Goal: Contribute content: Add original content to the website for others to see

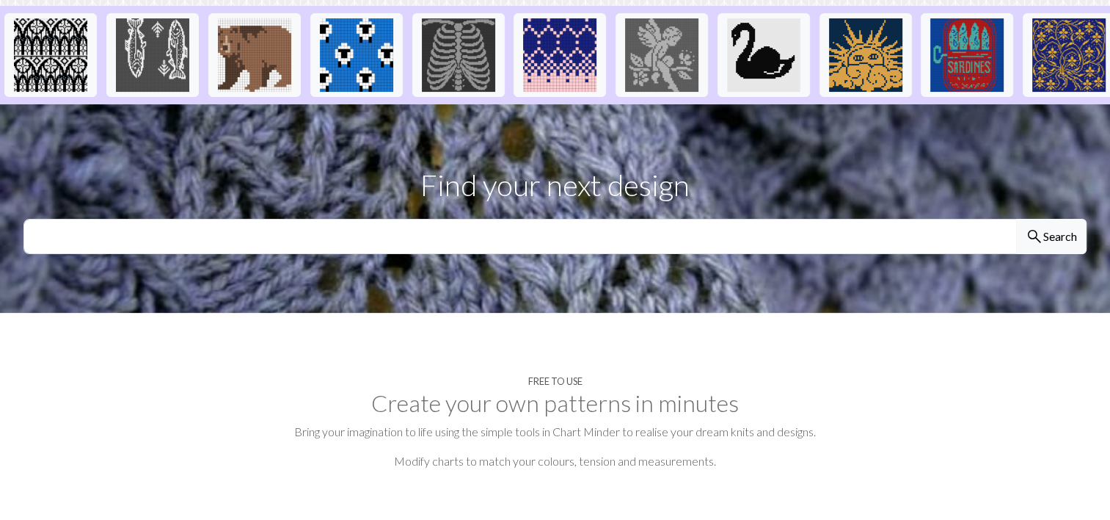
scroll to position [393, 0]
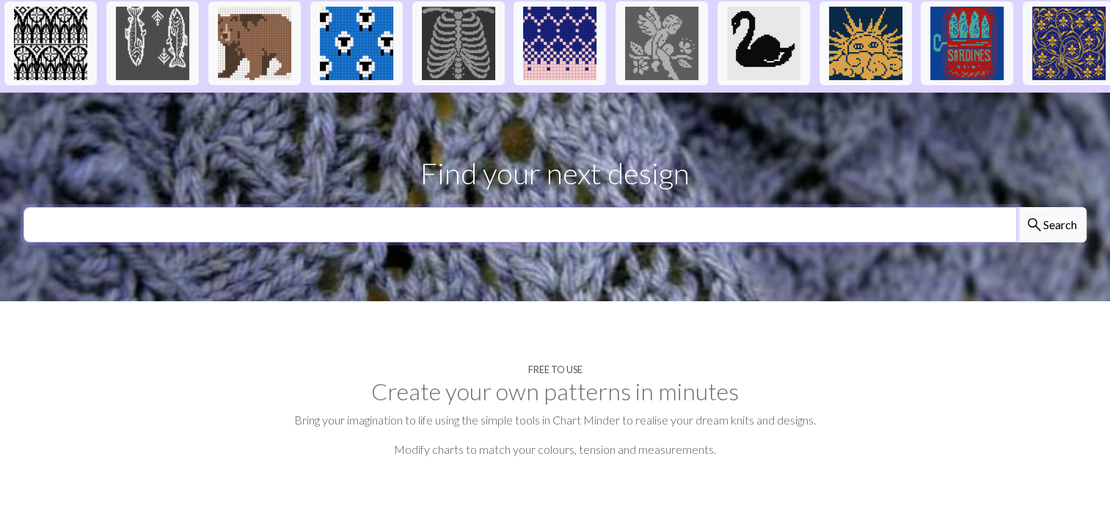
click at [261, 207] on input "text" at bounding box center [520, 224] width 994 height 35
type input "globe"
click at [1016, 207] on button "search Search" at bounding box center [1051, 224] width 70 height 35
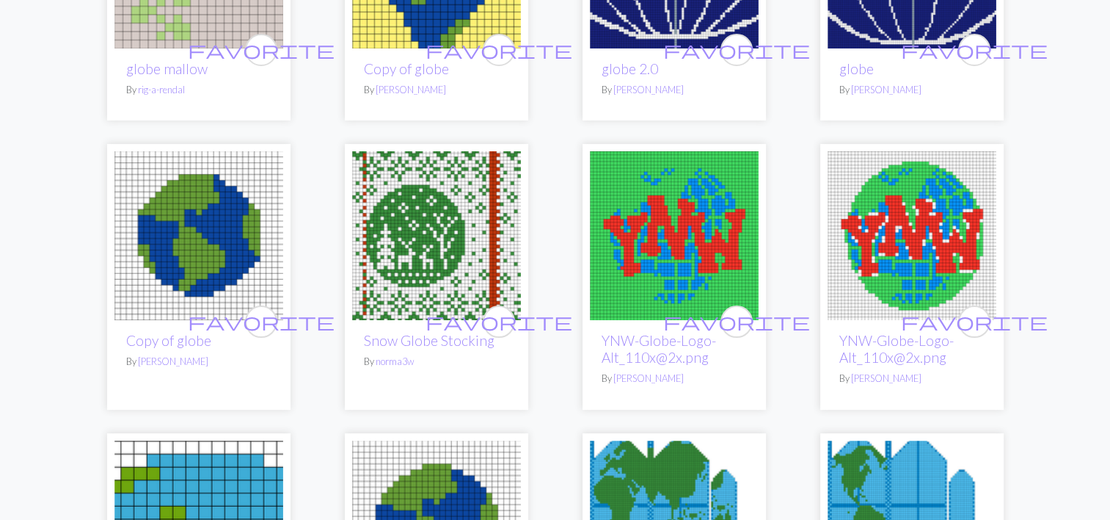
scroll to position [277, 0]
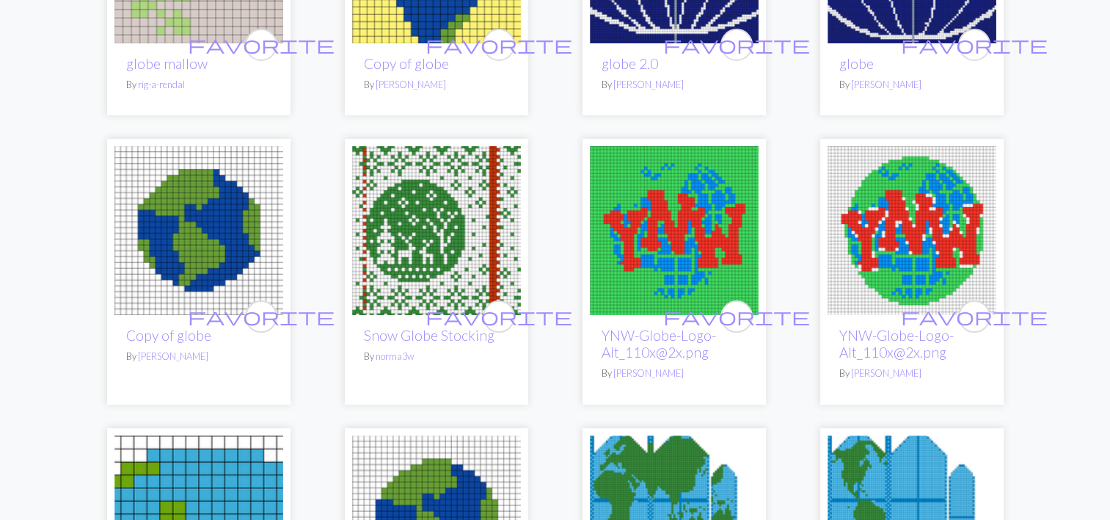
click at [194, 232] on img at bounding box center [198, 230] width 169 height 169
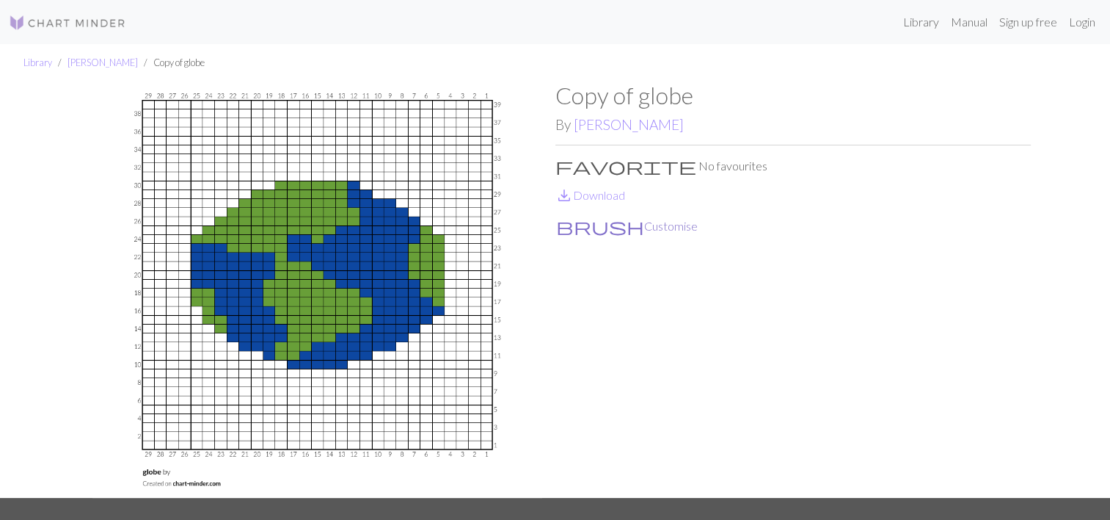
click at [559, 225] on span "brush" at bounding box center [600, 226] width 88 height 21
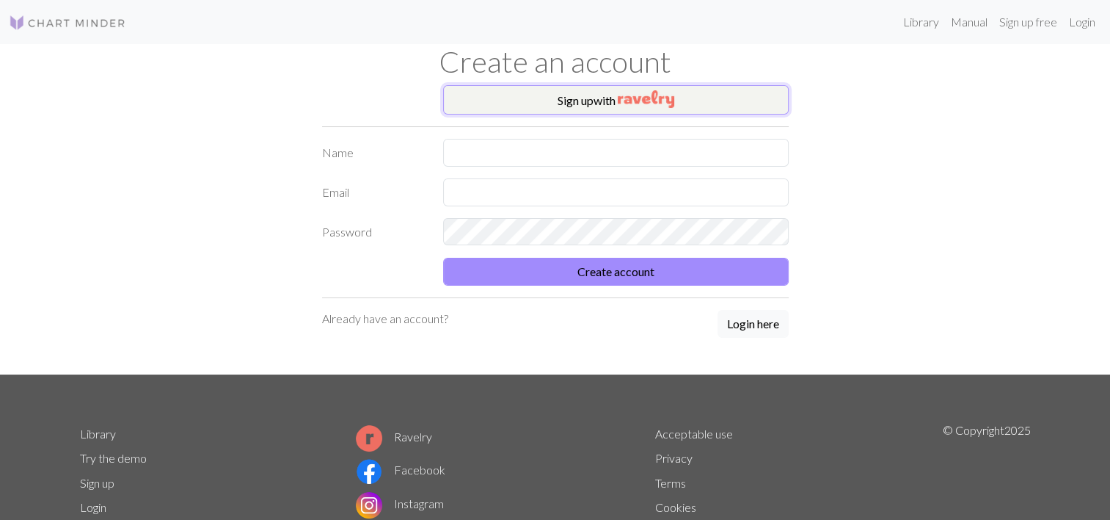
click at [490, 100] on button "Sign up with" at bounding box center [616, 99] width 346 height 29
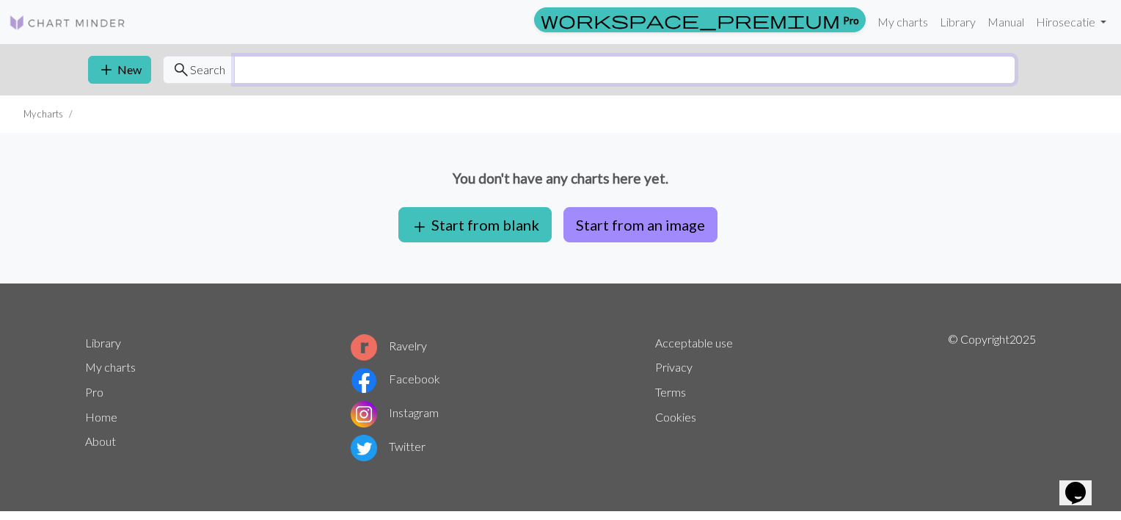
click at [299, 79] on input "text" at bounding box center [625, 70] width 782 height 28
type input "globe"
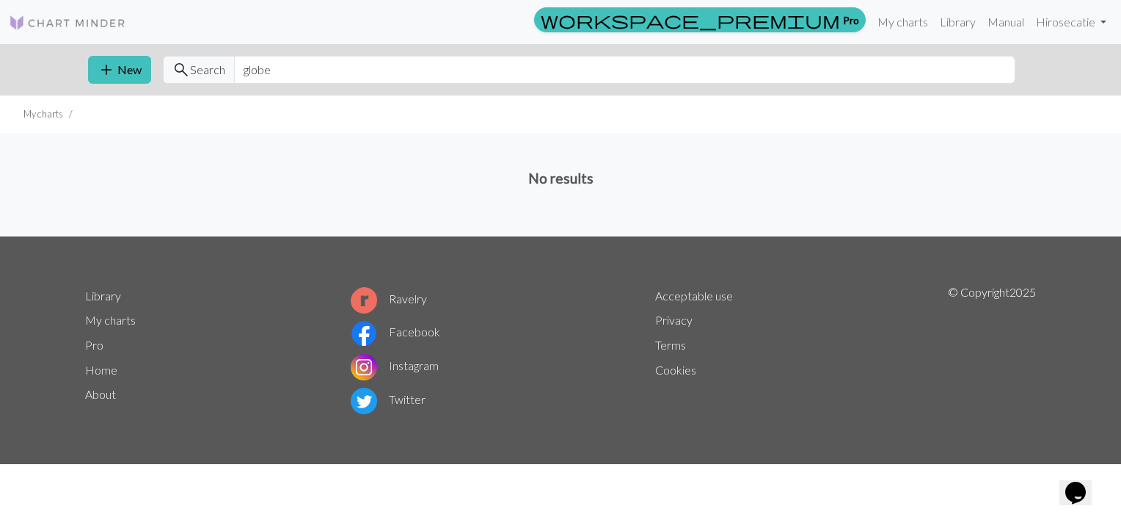
click at [42, 26] on img at bounding box center [67, 23] width 117 height 18
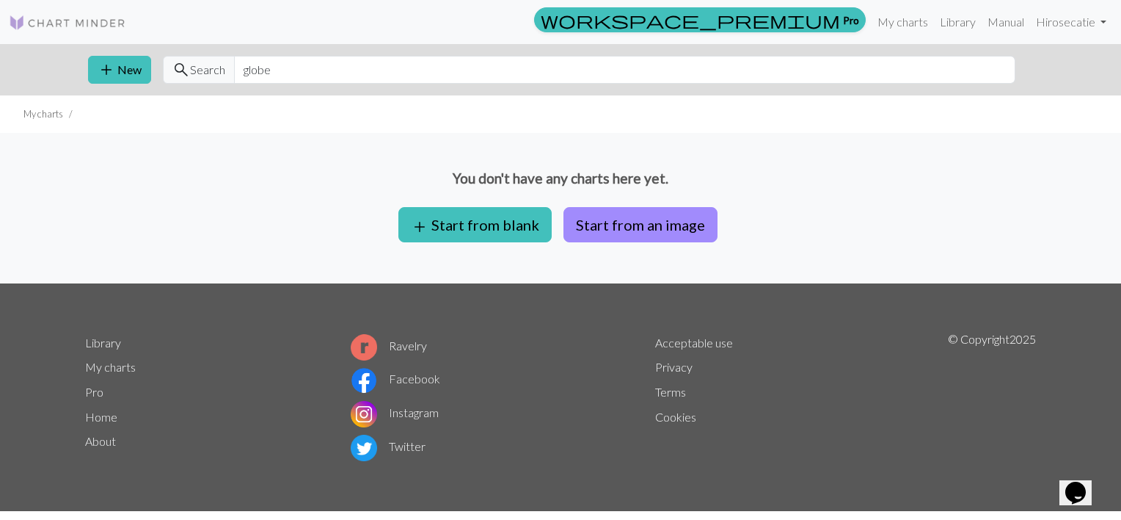
click at [31, 21] on img at bounding box center [67, 23] width 117 height 18
click at [953, 25] on link "Library" at bounding box center [958, 21] width 48 height 29
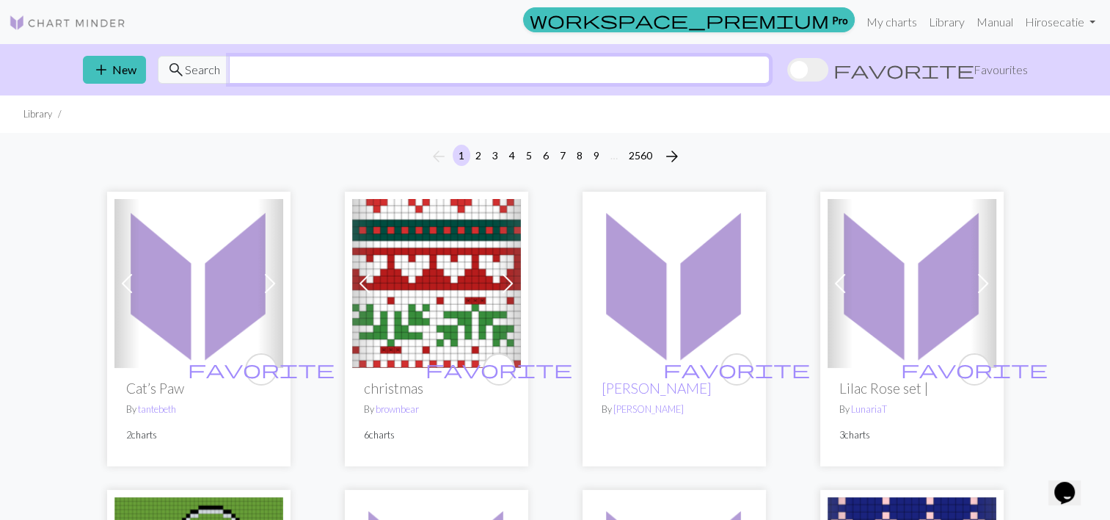
click at [379, 73] on input "text" at bounding box center [499, 70] width 541 height 28
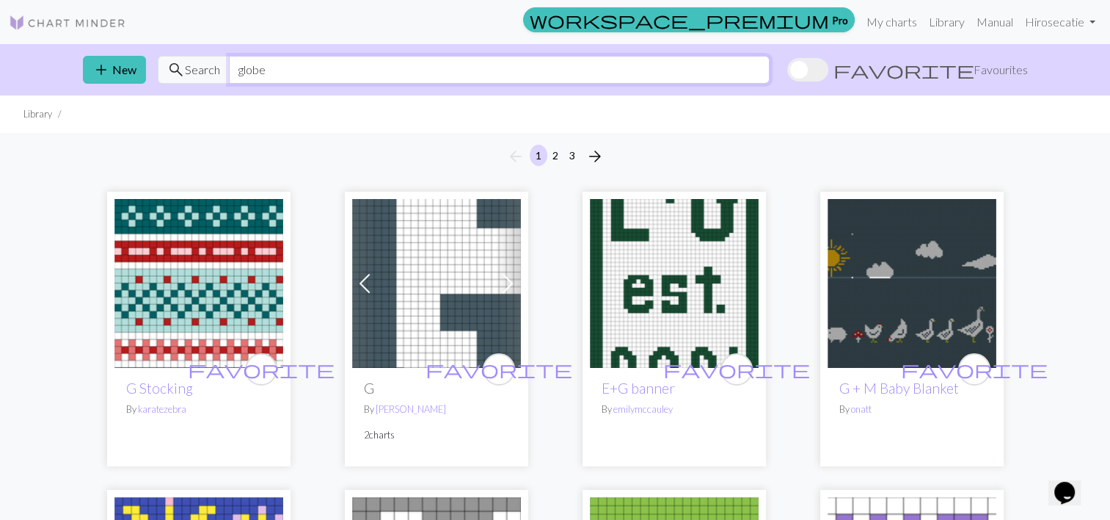
type input "globe"
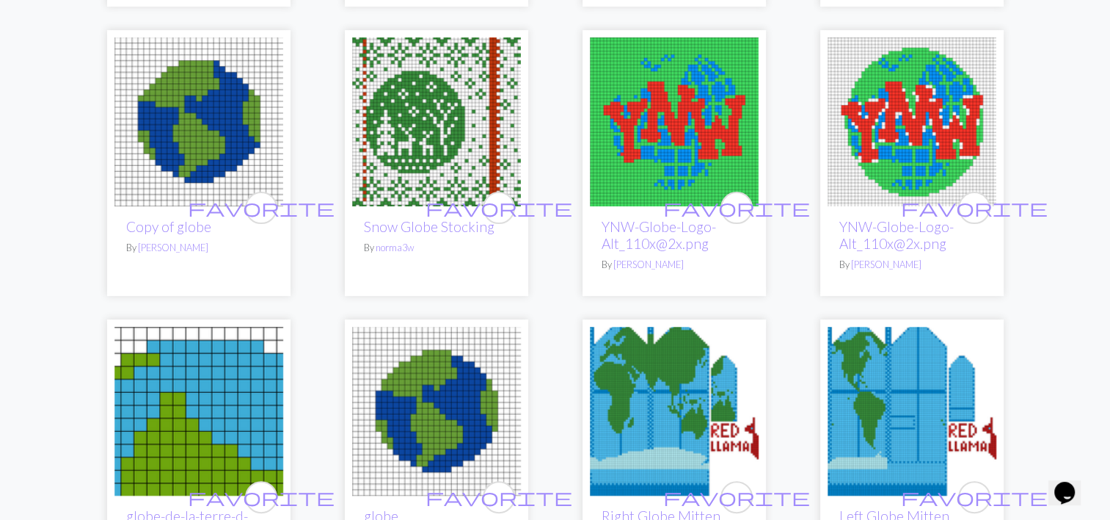
scroll to position [586, 0]
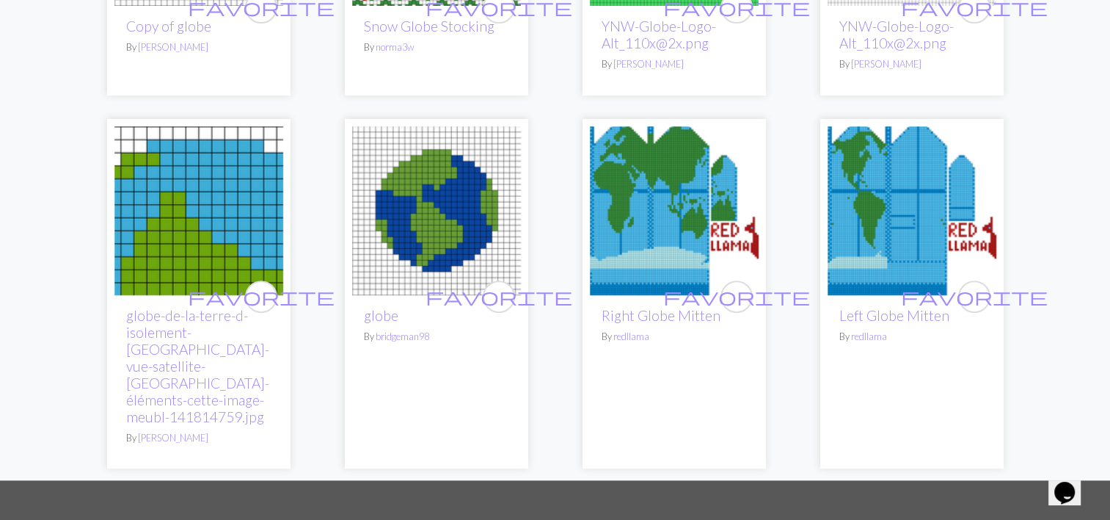
click at [414, 210] on img at bounding box center [436, 210] width 169 height 169
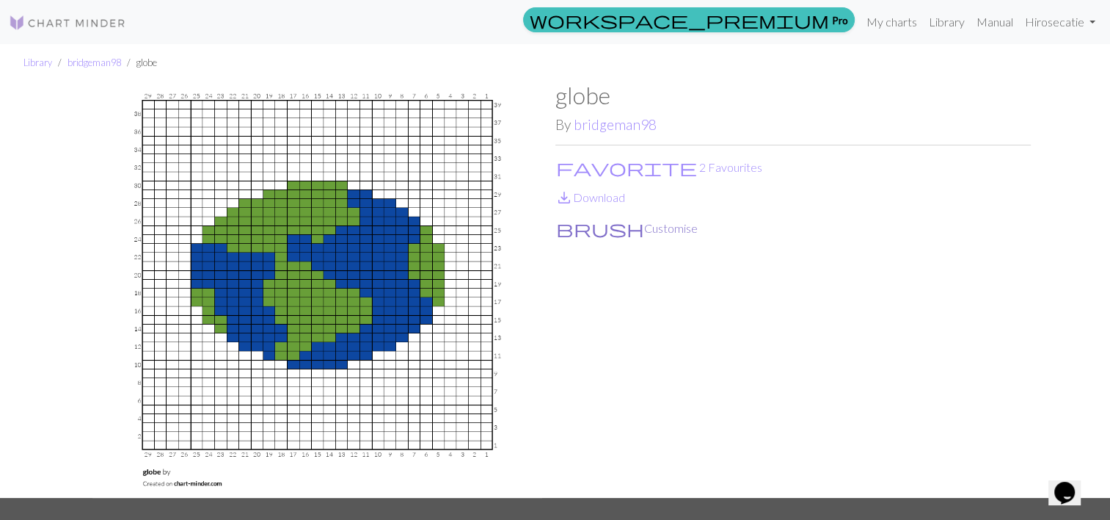
click at [576, 233] on button "brush Customise" at bounding box center [627, 228] width 143 height 19
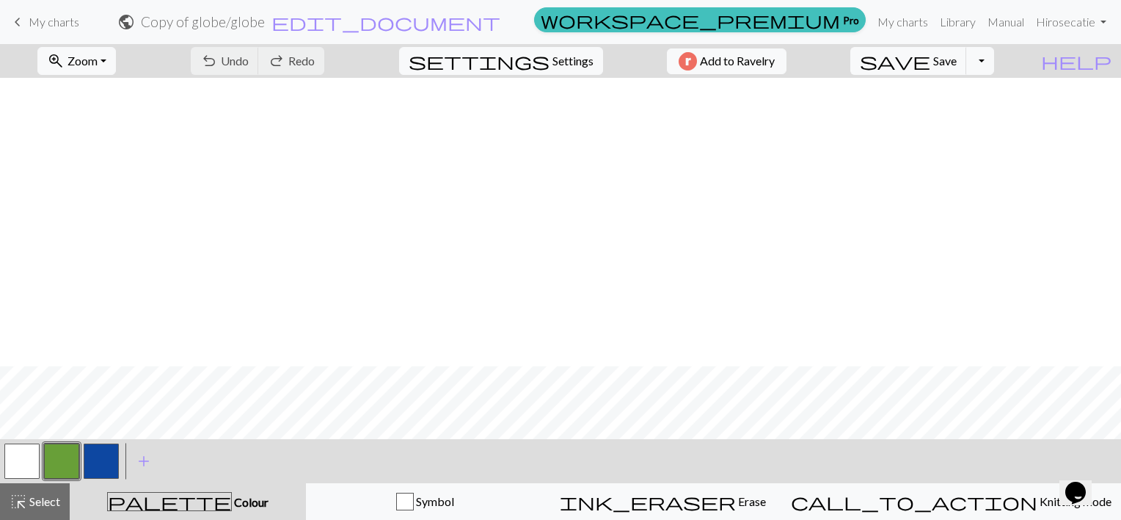
scroll to position [288, 0]
click at [524, 59] on span "settings" at bounding box center [479, 61] width 141 height 21
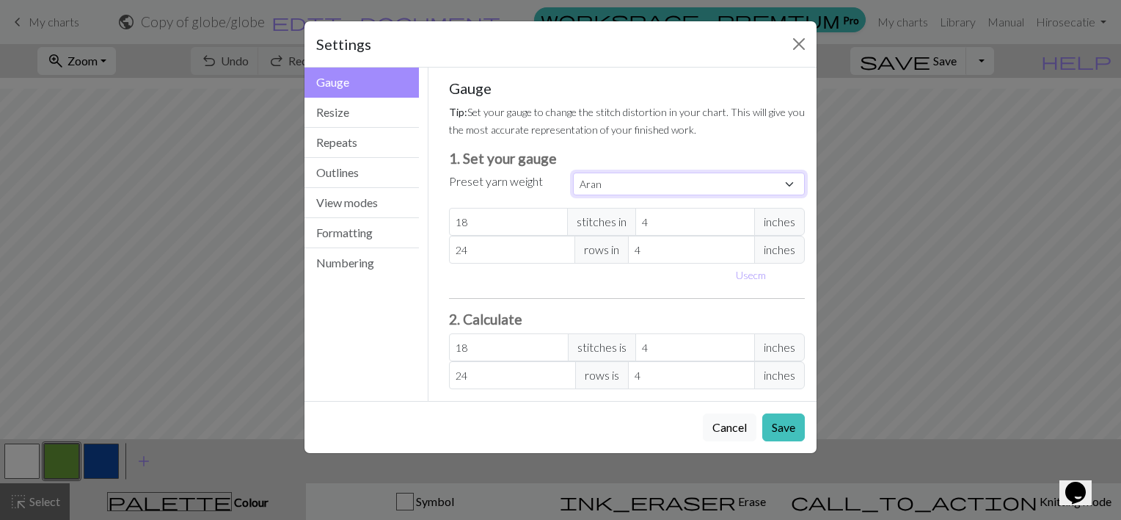
click at [599, 185] on select "Custom Square Lace Light Fingering Fingering Sport Double knit Worsted Aran Bul…" at bounding box center [689, 183] width 232 height 23
select select "bulky"
click at [573, 172] on select "Custom Square Lace Light Fingering Fingering Sport Double knit Worsted Aran Bul…" at bounding box center [689, 183] width 232 height 23
type input "14"
type input "19"
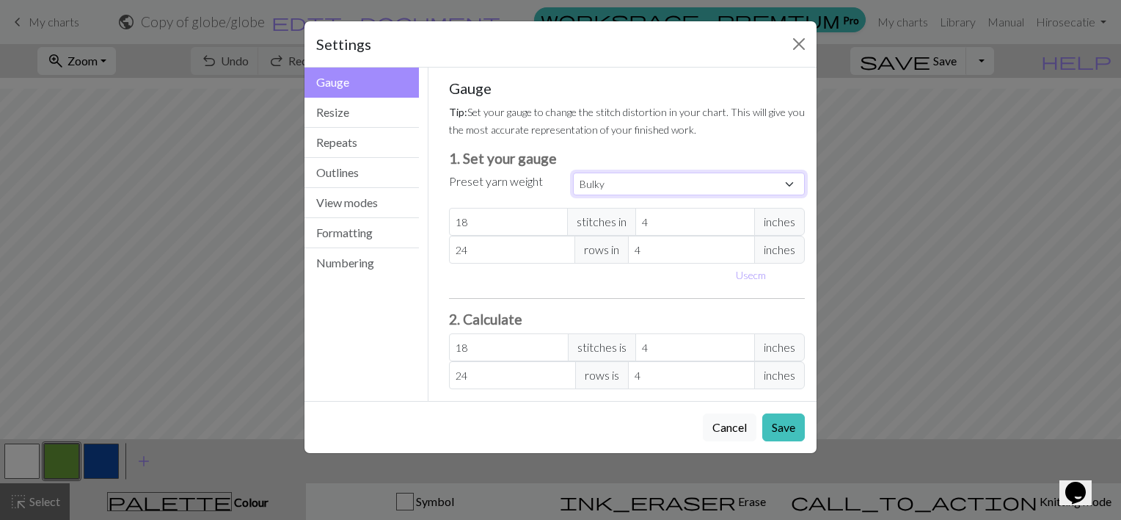
type input "14"
type input "19"
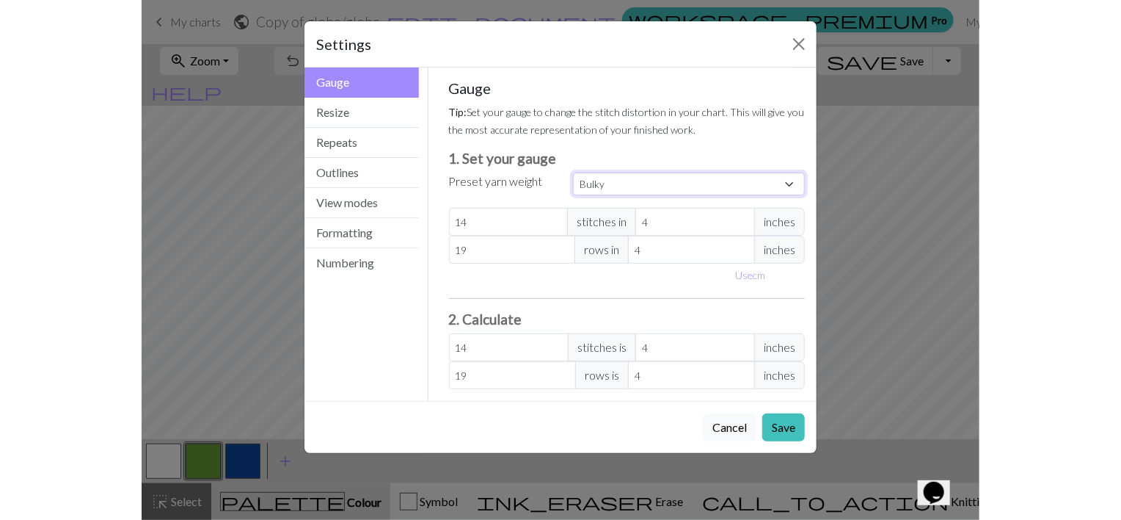
scroll to position [277, 0]
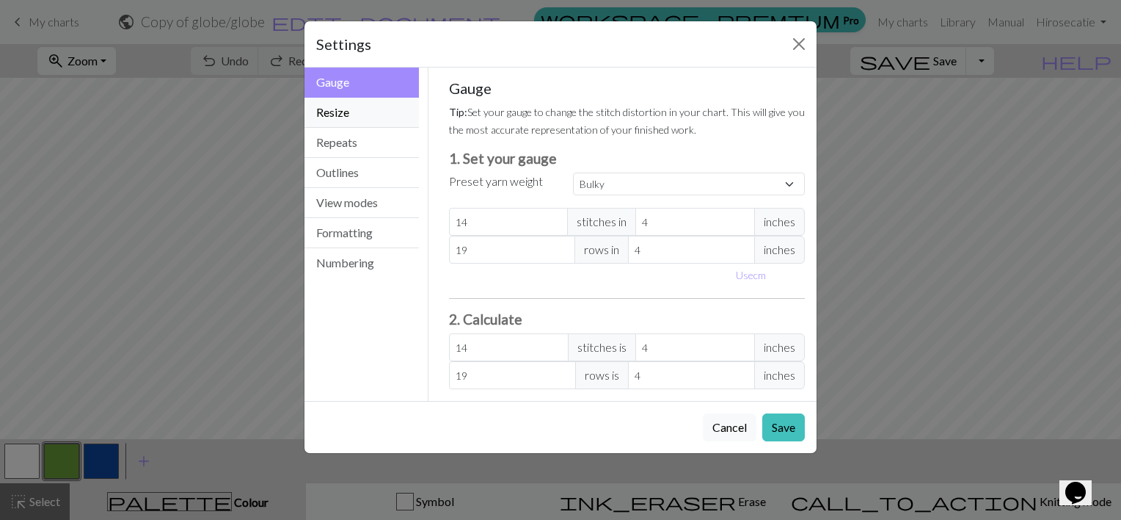
click at [365, 110] on button "Resize" at bounding box center [362, 113] width 114 height 30
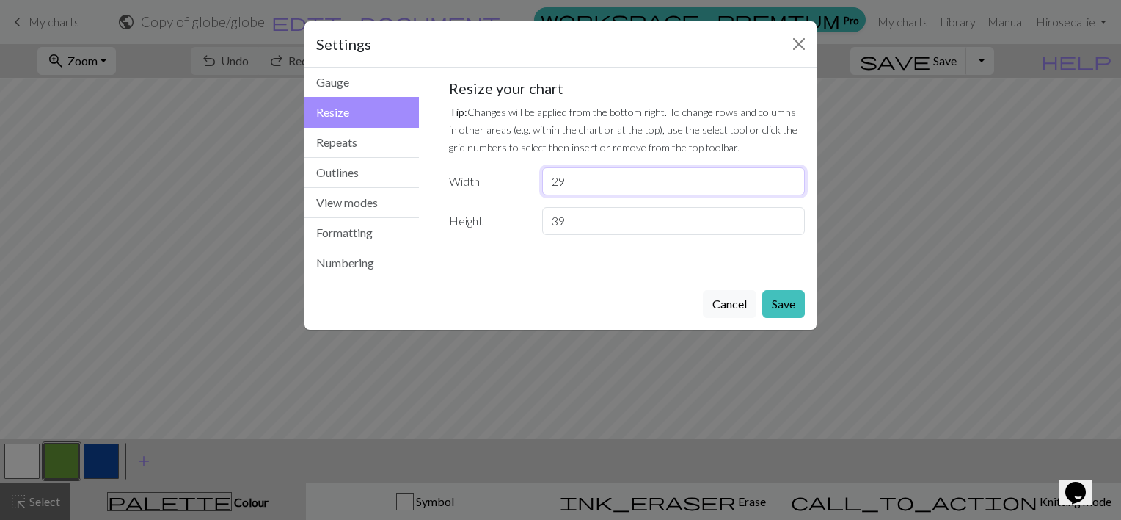
drag, startPoint x: 644, startPoint y: 183, endPoint x: 531, endPoint y: 114, distance: 131.8
click at [538, 172] on div "29" at bounding box center [674, 181] width 280 height 28
type input "64"
drag, startPoint x: 583, startPoint y: 219, endPoint x: 542, endPoint y: 225, distance: 42.4
click at [542, 225] on input "39" at bounding box center [673, 221] width 263 height 28
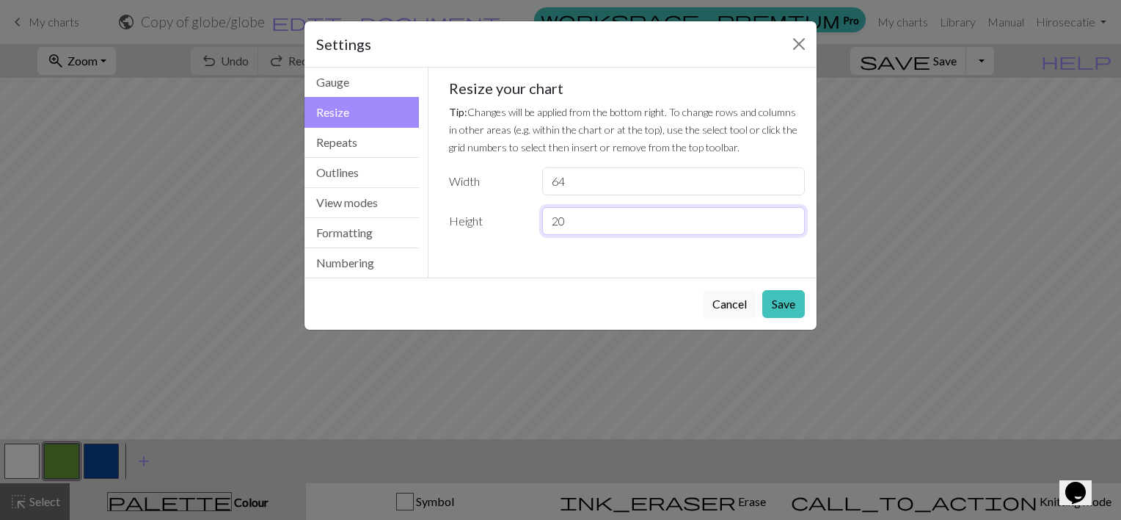
type input "20"
click at [778, 304] on button "Save" at bounding box center [784, 304] width 43 height 28
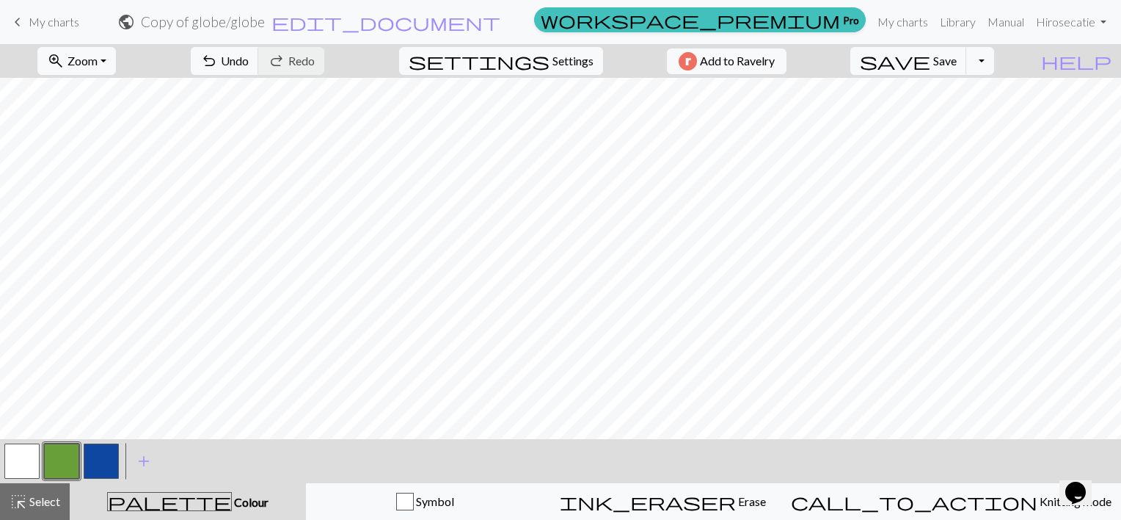
scroll to position [10, 0]
click at [88, 59] on button "zoom_in Zoom Zoom" at bounding box center [76, 61] width 79 height 28
click at [111, 179] on button "50%" at bounding box center [96, 175] width 116 height 23
click at [560, 63] on span "Settings" at bounding box center [573, 61] width 41 height 18
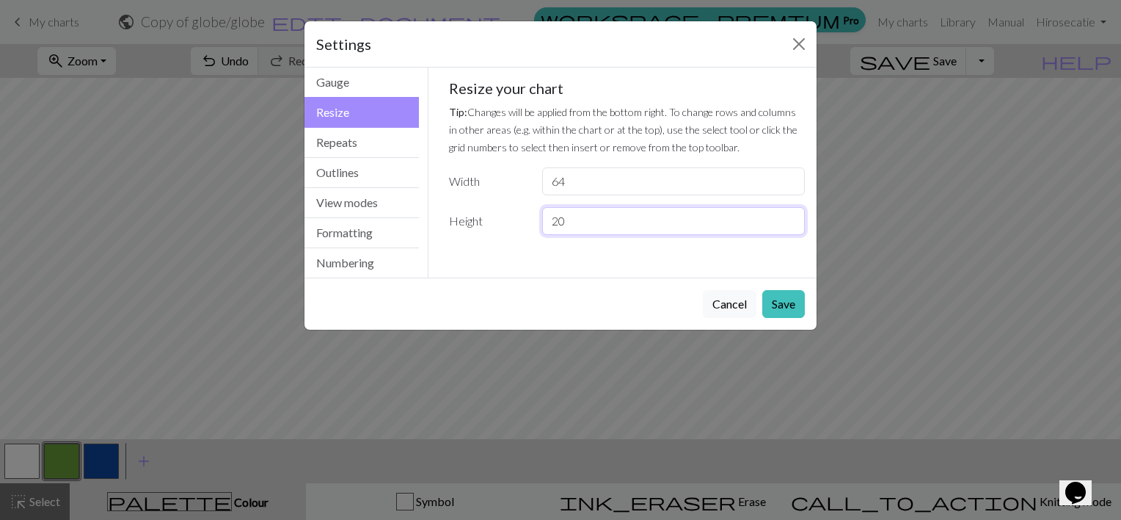
drag, startPoint x: 570, startPoint y: 215, endPoint x: 522, endPoint y: 214, distance: 47.7
click at [522, 214] on div "Height 20" at bounding box center [627, 221] width 374 height 28
type input "39"
click at [791, 300] on button "Save" at bounding box center [784, 304] width 43 height 28
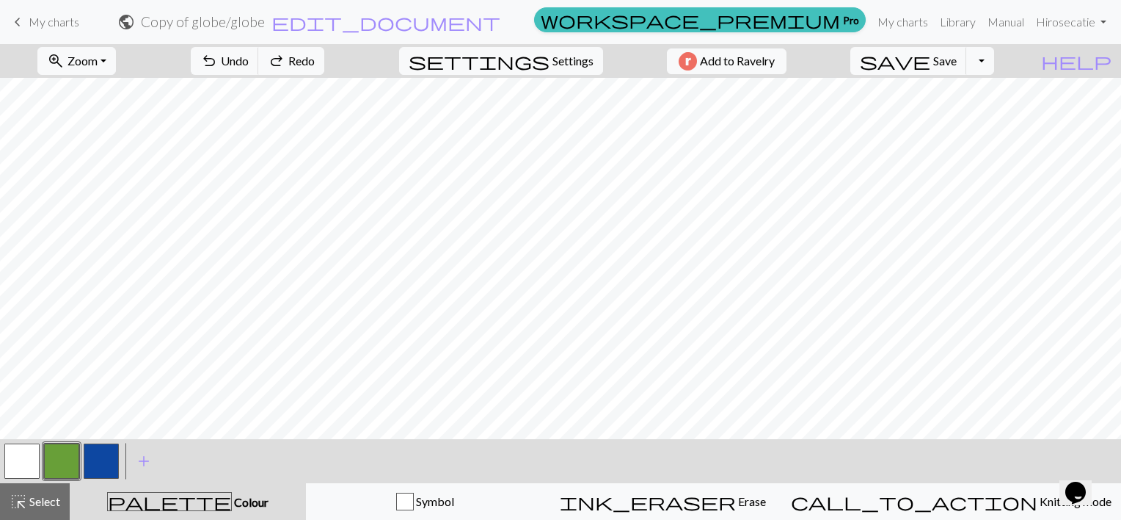
scroll to position [240, 0]
click at [556, 59] on span "Settings" at bounding box center [573, 61] width 41 height 18
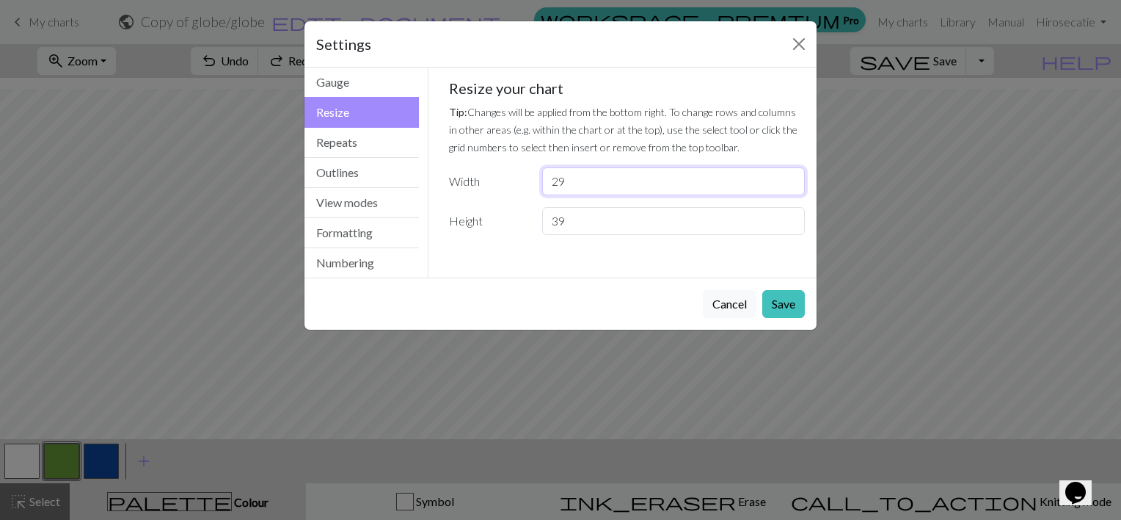
drag, startPoint x: 577, startPoint y: 185, endPoint x: 532, endPoint y: 186, distance: 44.8
click at [532, 186] on div "Width 29" at bounding box center [627, 181] width 374 height 28
type input "64"
click at [772, 305] on button "Save" at bounding box center [784, 304] width 43 height 28
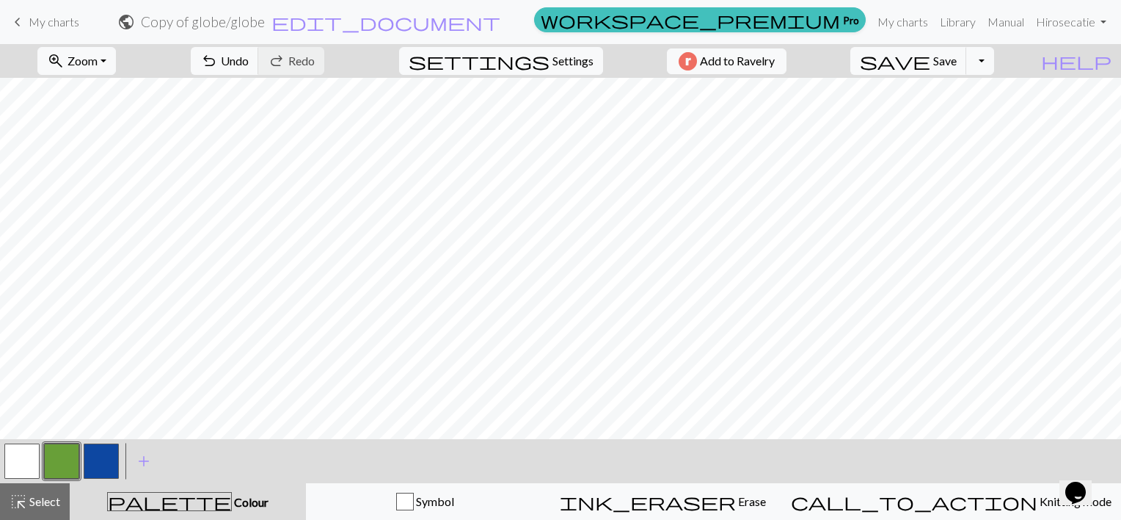
scroll to position [91, 0]
click at [26, 501] on span "highlight_alt" at bounding box center [19, 501] width 18 height 21
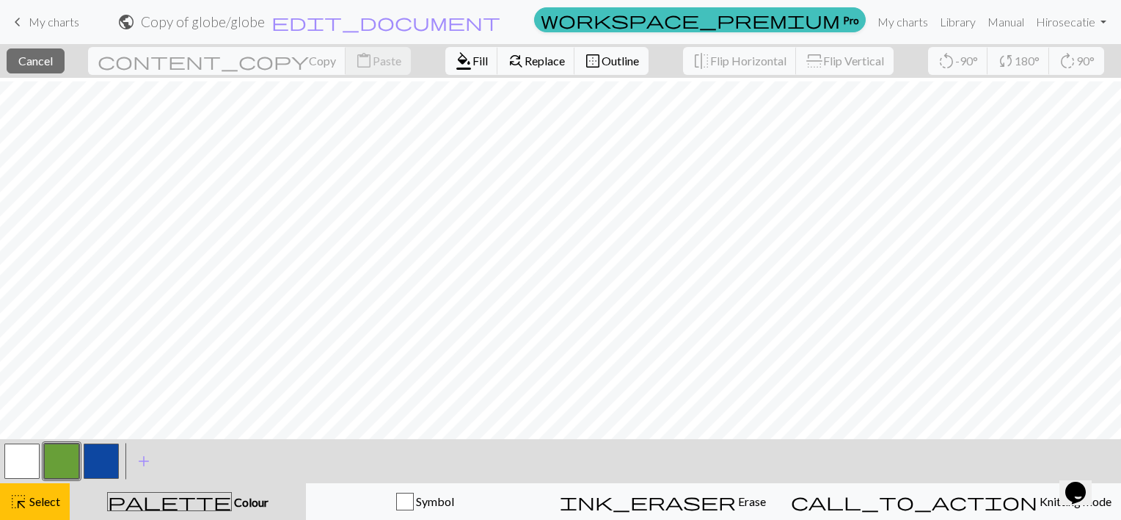
scroll to position [144, 0]
click at [602, 61] on span "Outline" at bounding box center [620, 61] width 37 height 14
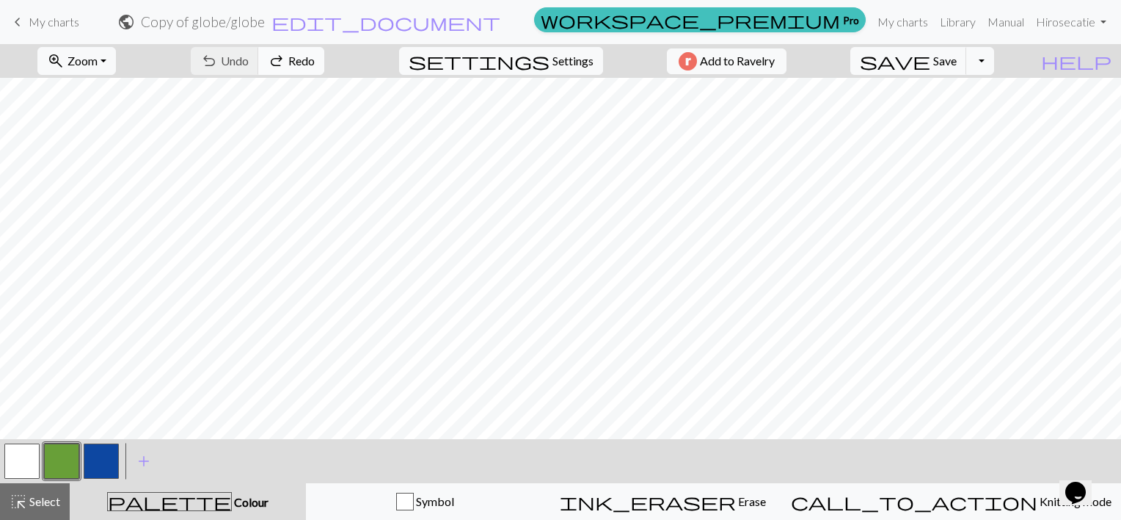
click at [285, 60] on span "redo" at bounding box center [277, 61] width 18 height 21
click at [335, 60] on div "undo Undo Undo redo Redo Redo" at bounding box center [258, 61] width 156 height 34
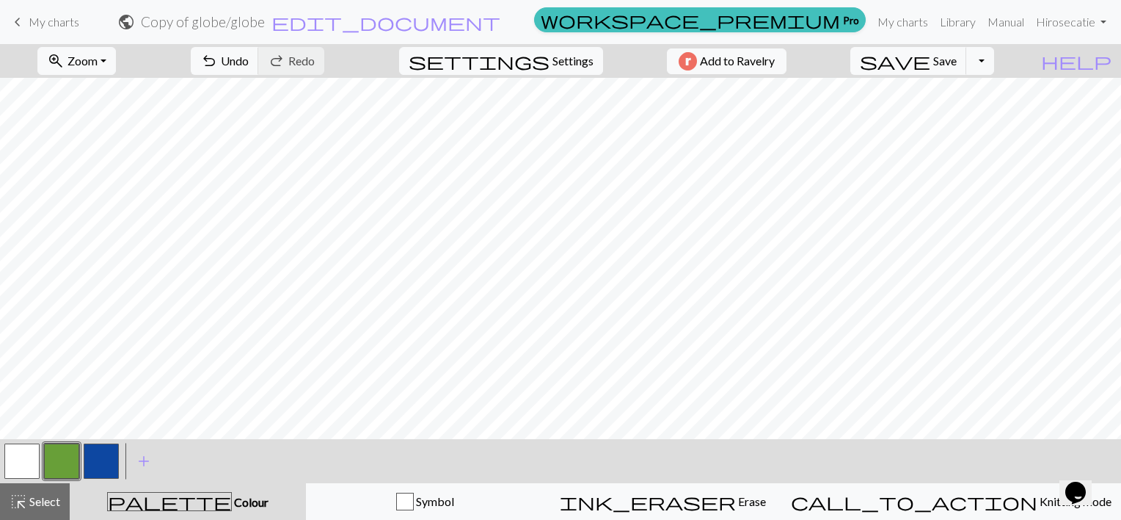
click at [335, 60] on div "undo Undo Undo redo Redo Redo" at bounding box center [258, 61] width 156 height 34
click at [249, 59] on span "Undo" at bounding box center [235, 61] width 28 height 14
click at [528, 62] on span "settings" at bounding box center [479, 61] width 141 height 21
select select "bulky"
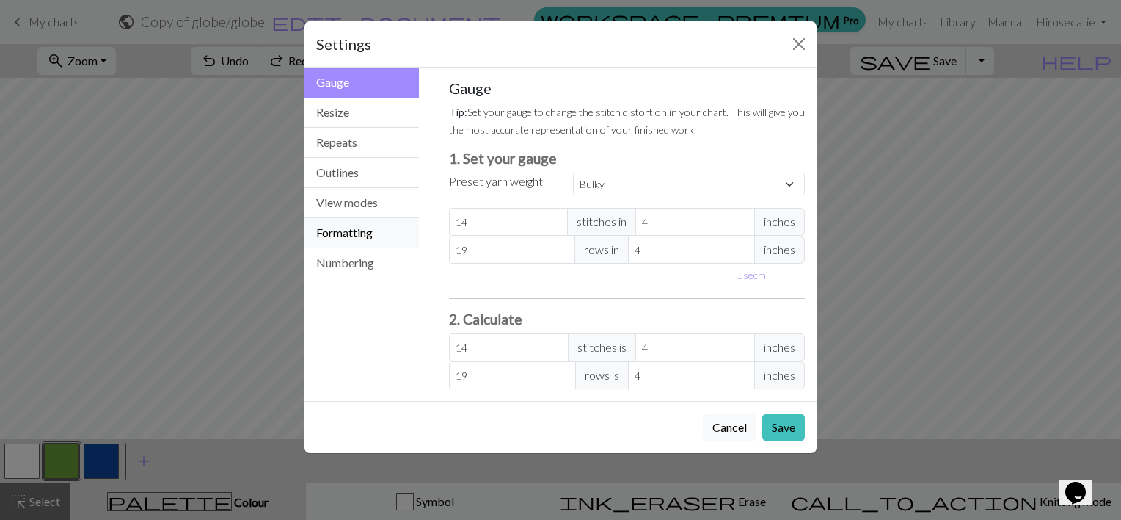
click at [329, 221] on button "Formatting" at bounding box center [362, 233] width 114 height 30
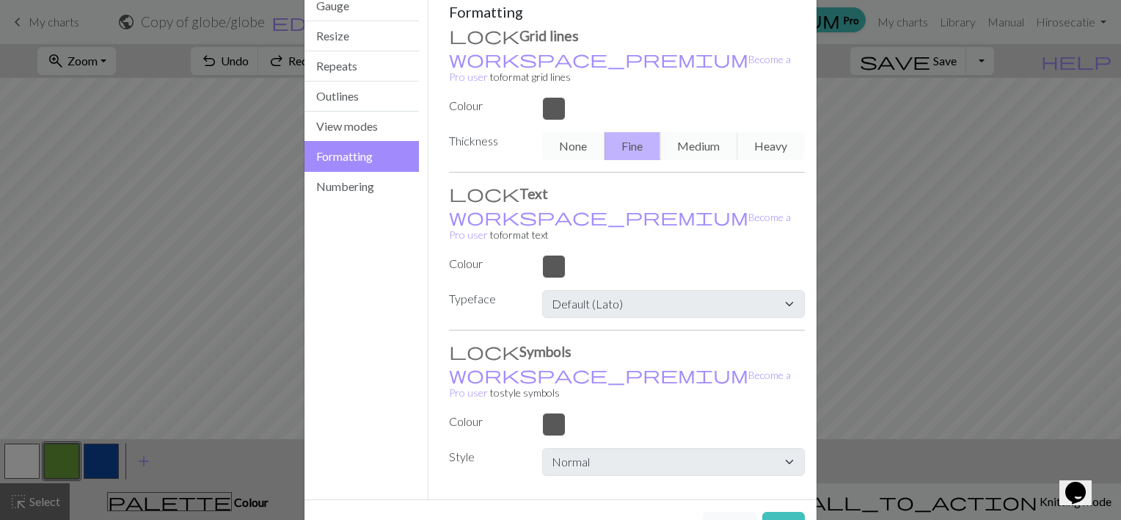
scroll to position [0, 0]
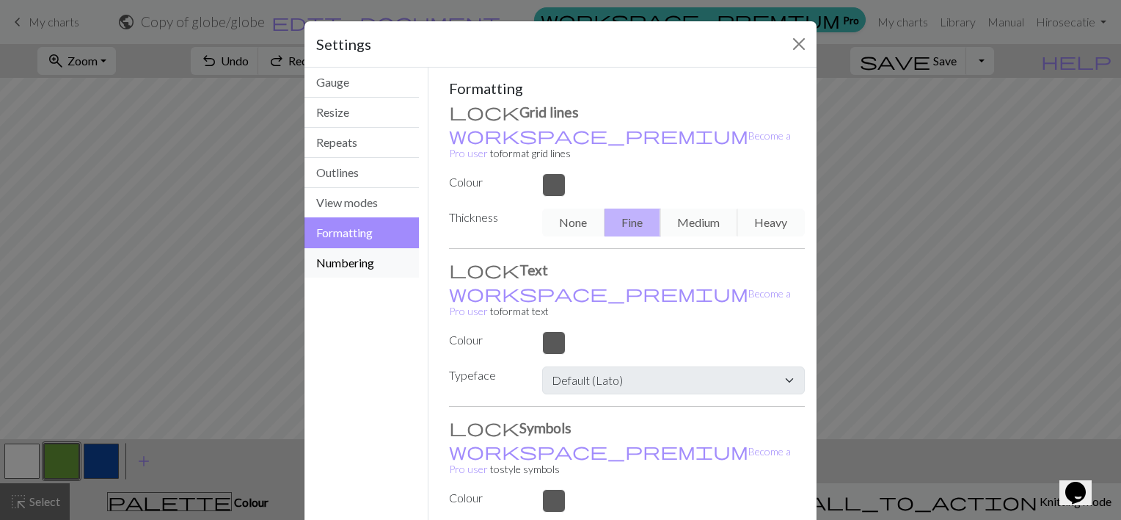
click at [368, 262] on button "Numbering" at bounding box center [362, 262] width 114 height 29
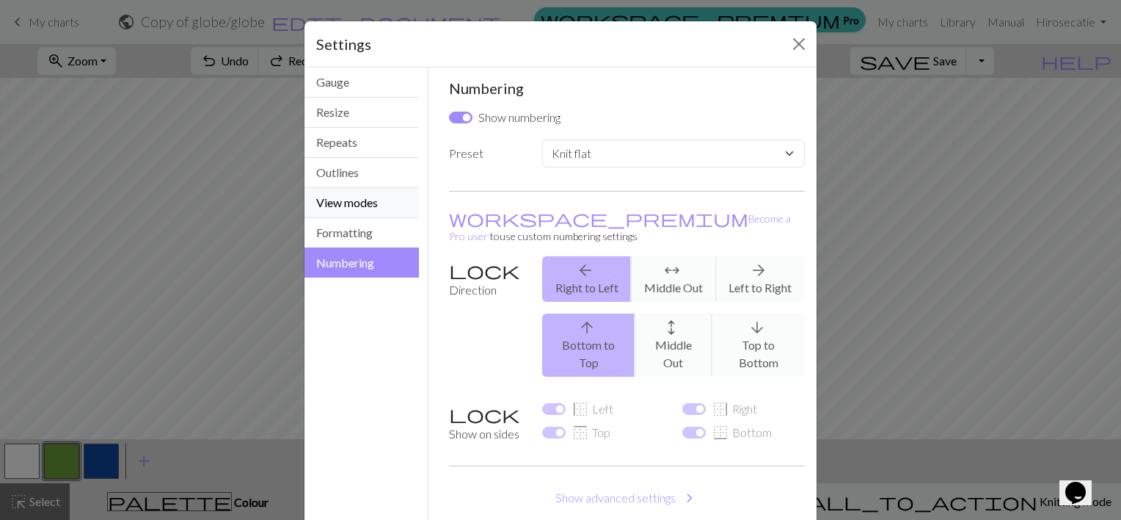
click at [373, 194] on button "View modes" at bounding box center [362, 203] width 114 height 30
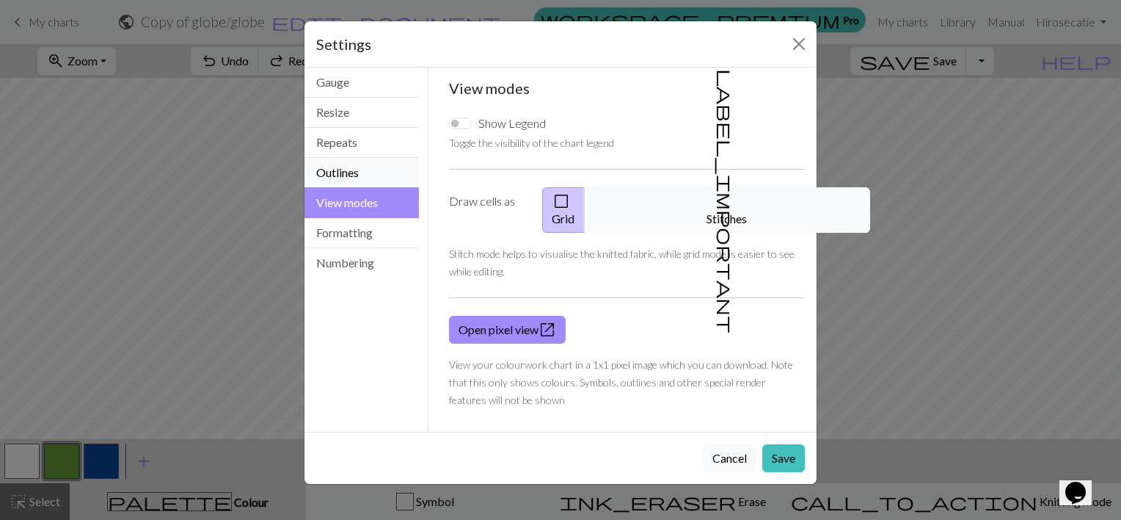
drag, startPoint x: 357, startPoint y: 164, endPoint x: 376, endPoint y: 173, distance: 21.3
click at [376, 173] on button "Outlines" at bounding box center [362, 173] width 114 height 30
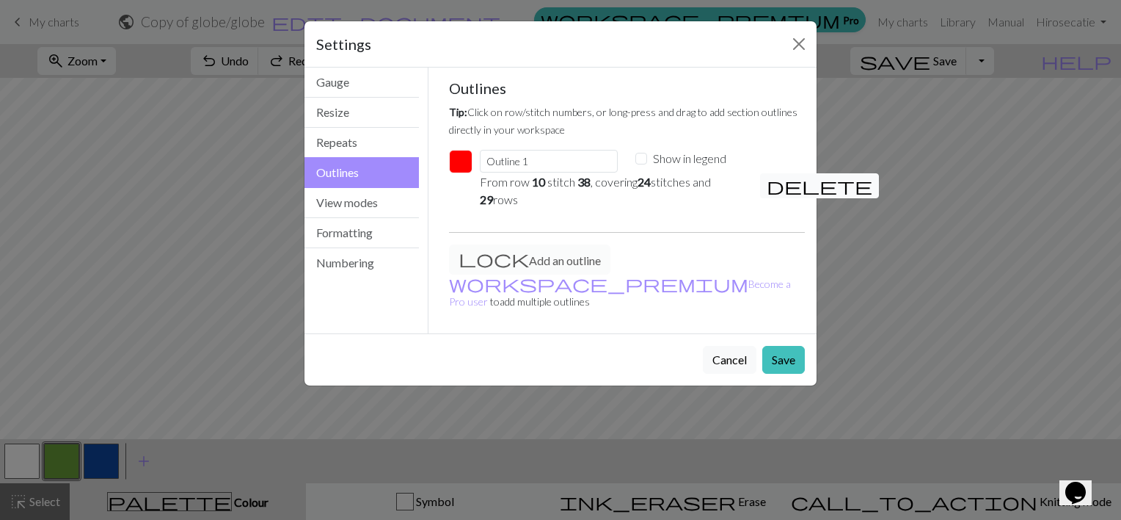
click at [776, 186] on span "delete" at bounding box center [820, 185] width 106 height 21
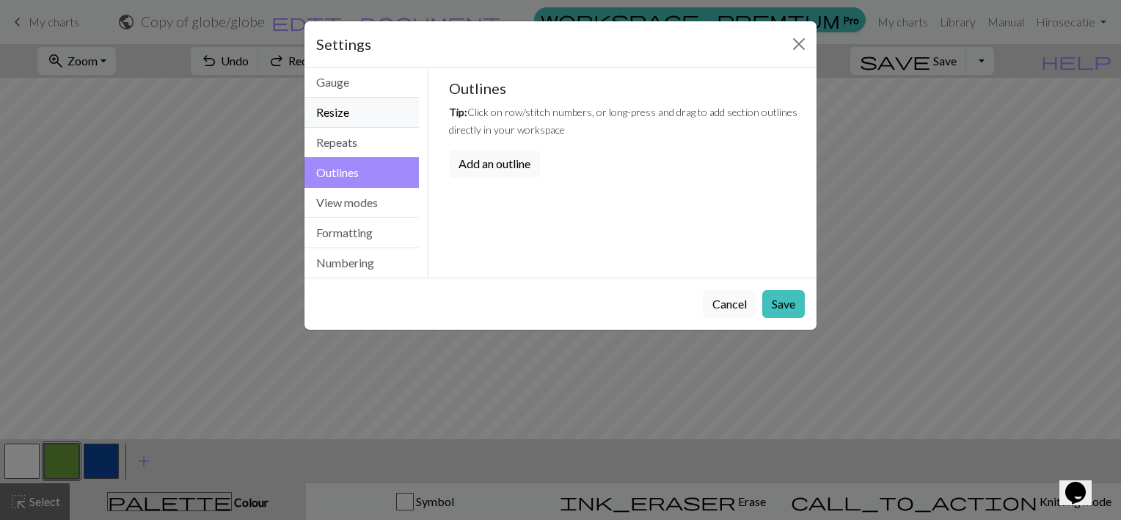
click at [359, 117] on button "Resize" at bounding box center [362, 113] width 114 height 30
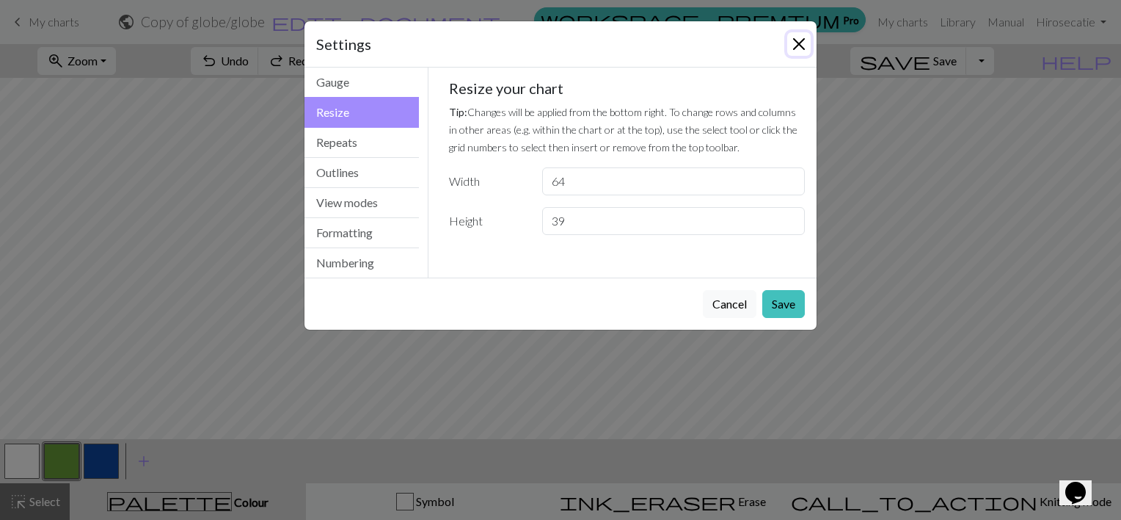
click at [796, 47] on button "Close" at bounding box center [798, 43] width 23 height 23
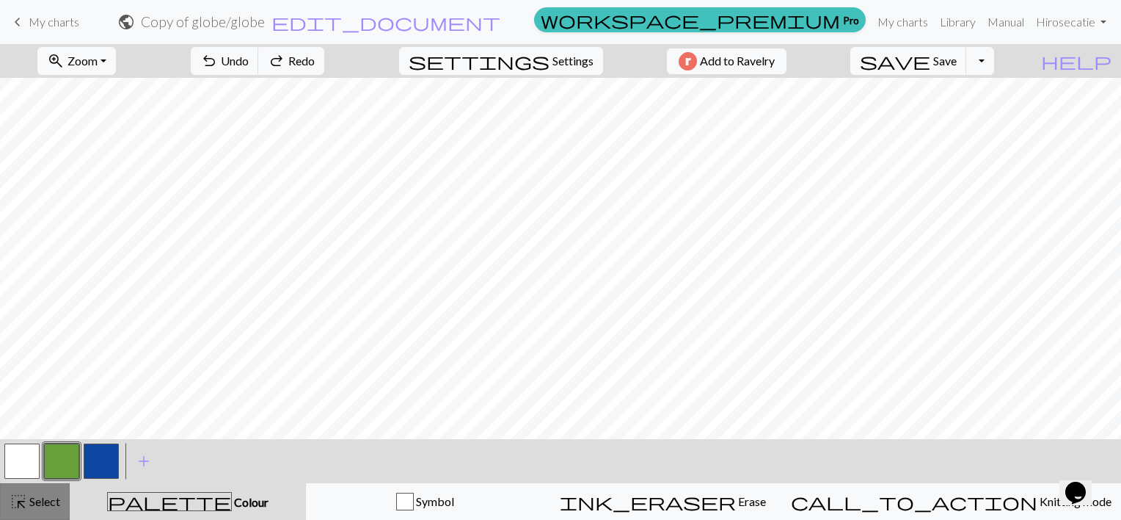
click at [43, 501] on span "Select" at bounding box center [43, 501] width 33 height 14
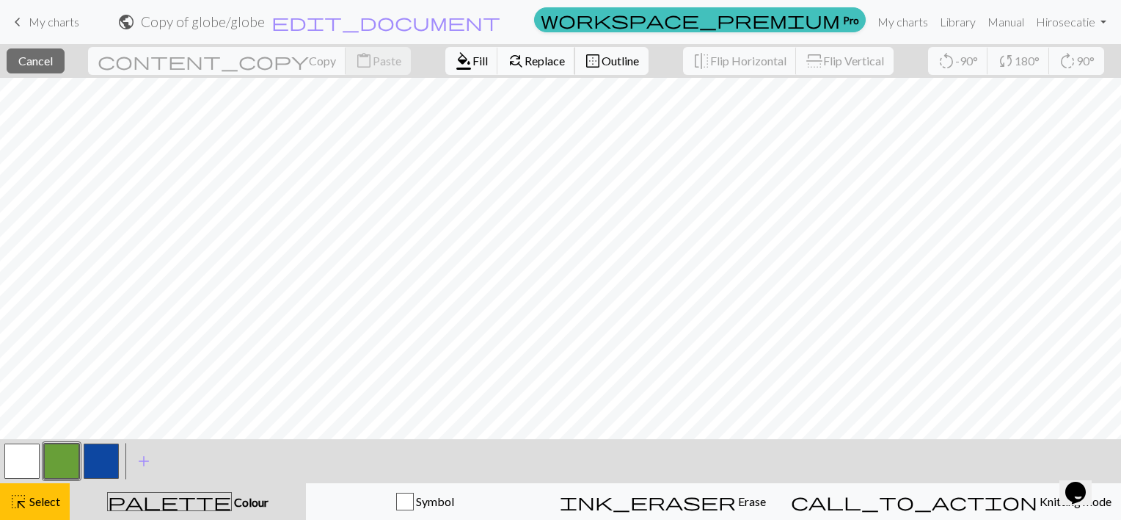
click at [525, 58] on span "Replace" at bounding box center [545, 61] width 40 height 14
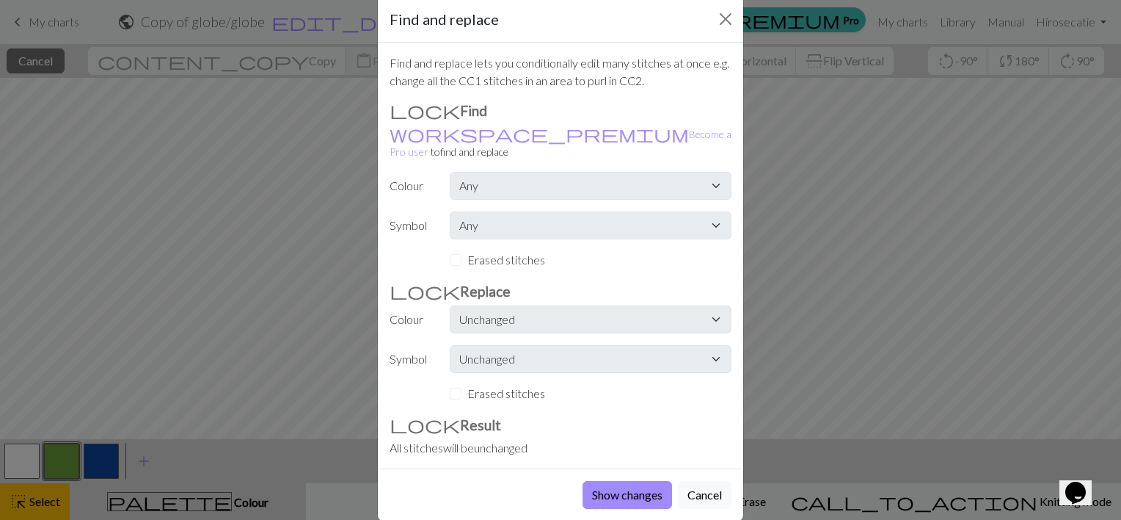
scroll to position [29, 0]
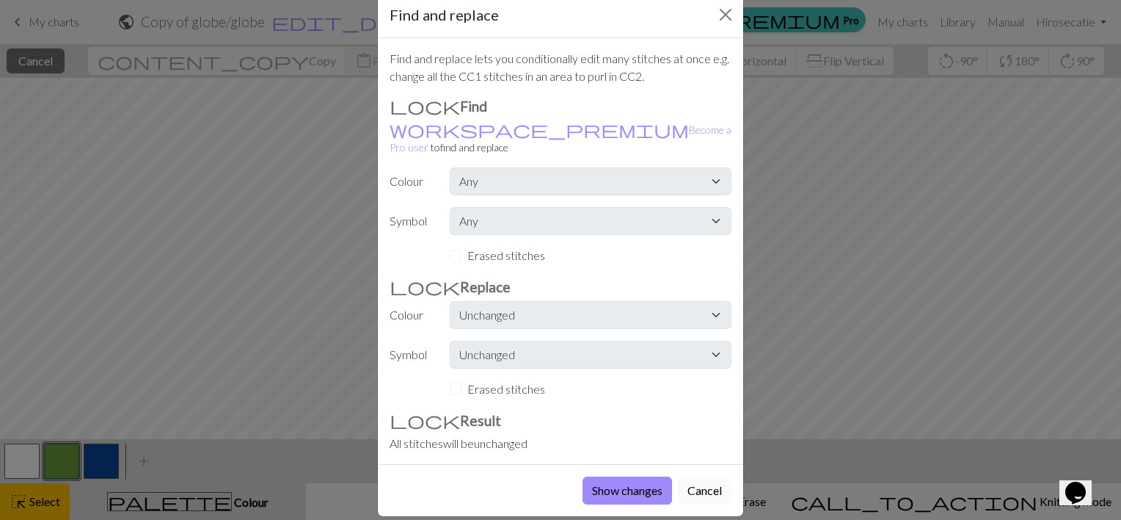
click at [708, 476] on button "Cancel" at bounding box center [705, 490] width 54 height 28
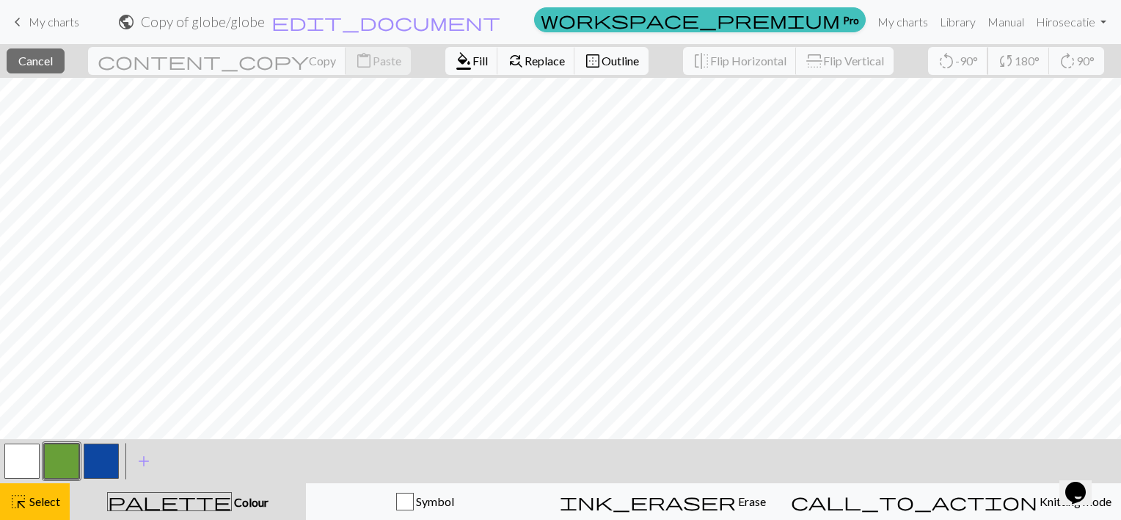
click at [938, 53] on span "rotate_left" at bounding box center [947, 61] width 18 height 21
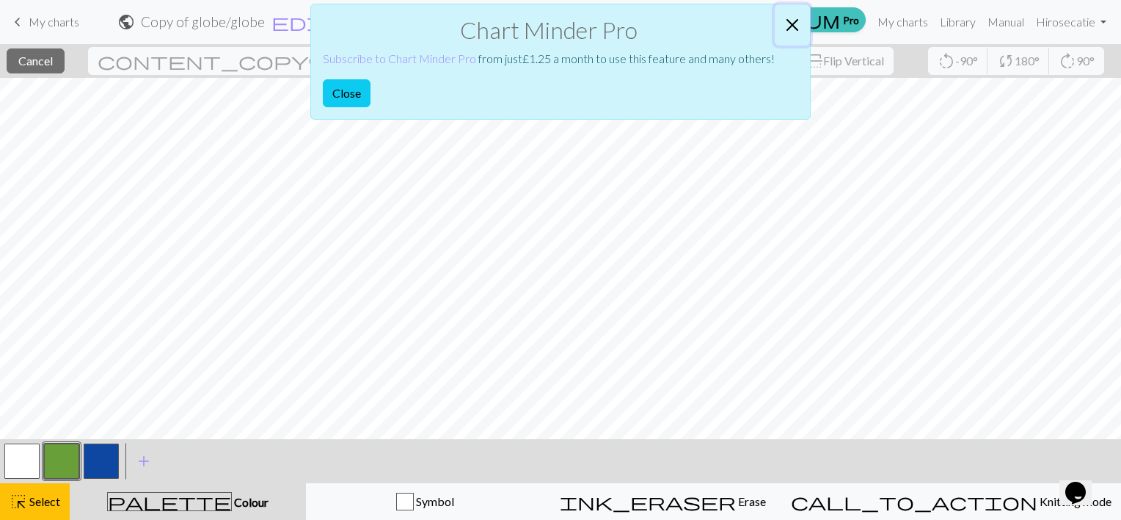
click at [790, 22] on button "Close" at bounding box center [792, 24] width 35 height 41
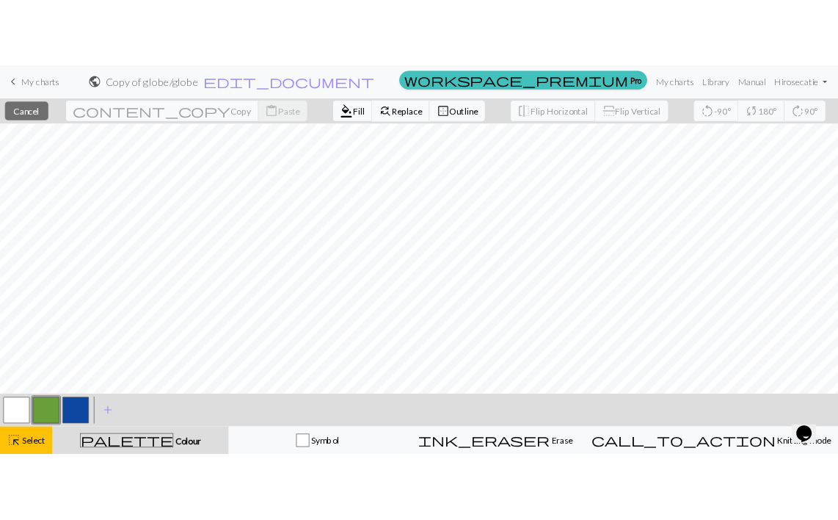
scroll to position [132, 0]
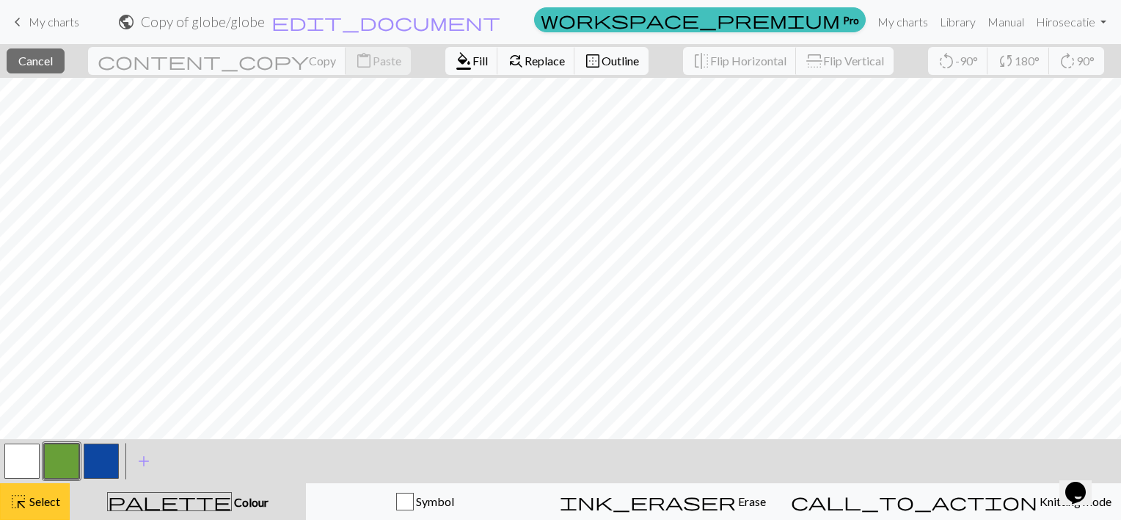
click at [23, 506] on span "highlight_alt" at bounding box center [19, 501] width 18 height 21
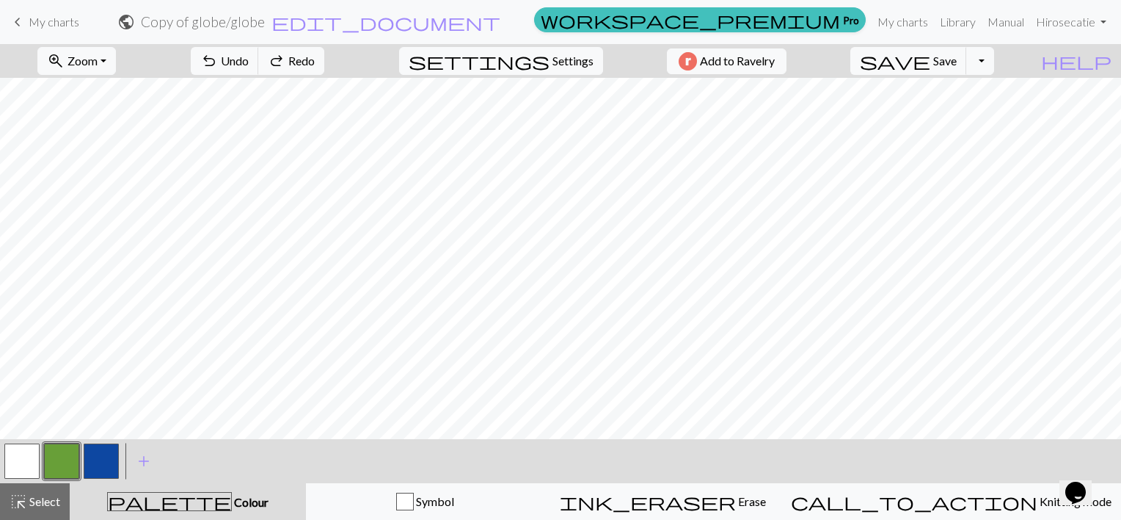
click at [23, 453] on button "button" at bounding box center [21, 460] width 35 height 35
click at [29, 455] on button "button" at bounding box center [21, 460] width 35 height 35
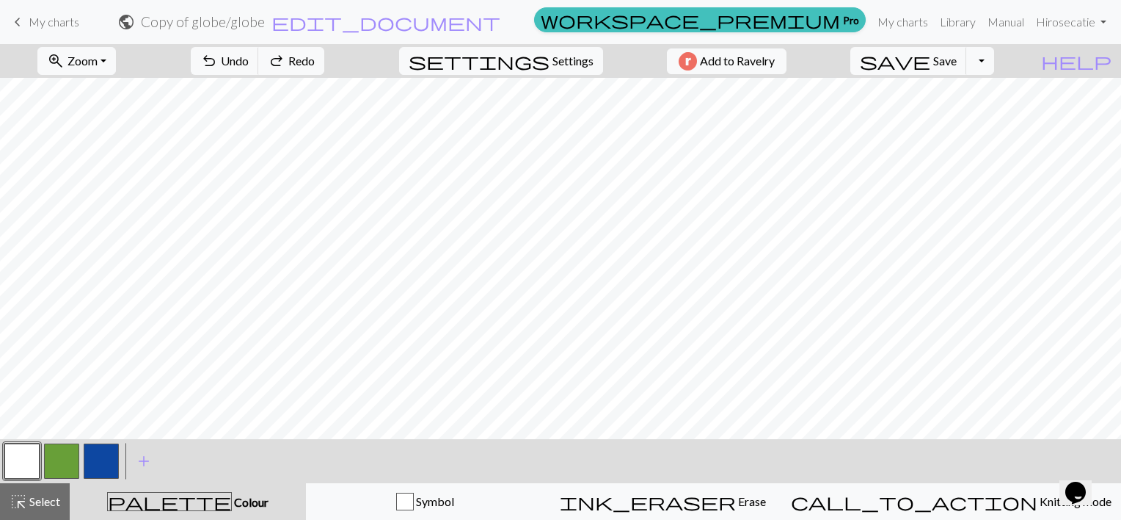
click at [99, 455] on button "button" at bounding box center [101, 460] width 35 height 35
click at [24, 449] on button "button" at bounding box center [21, 460] width 35 height 35
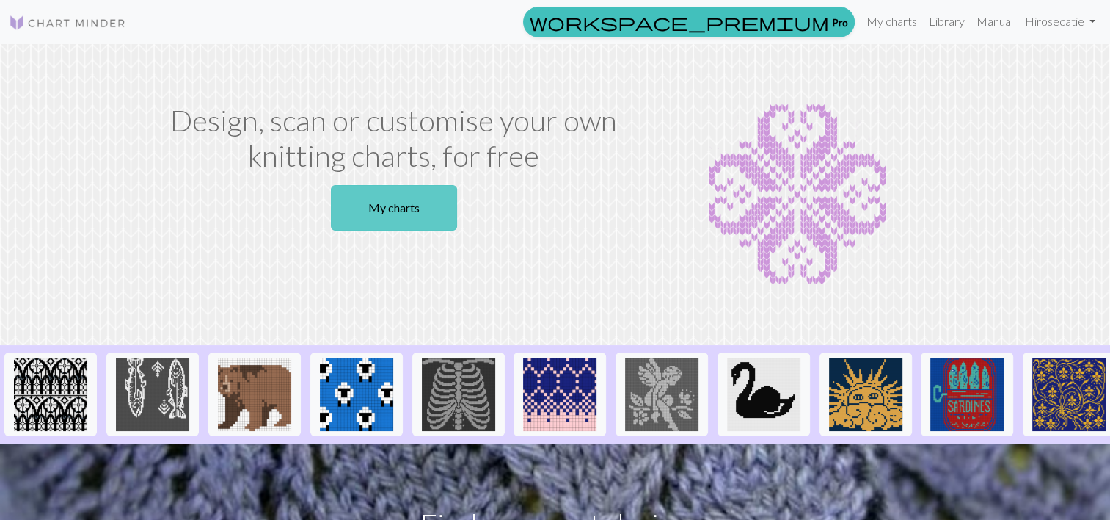
click at [376, 203] on link "My charts" at bounding box center [394, 208] width 126 height 46
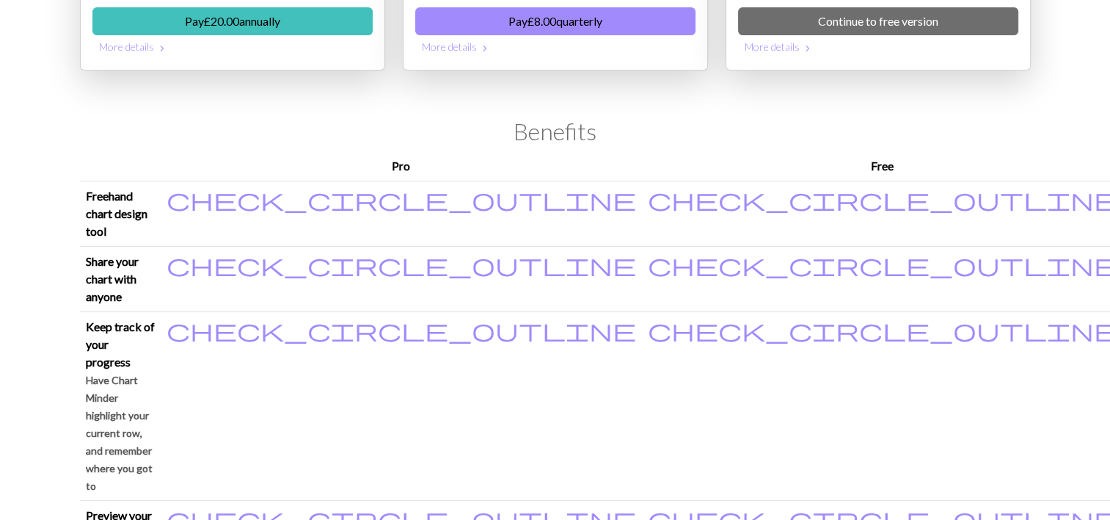
scroll to position [229, 0]
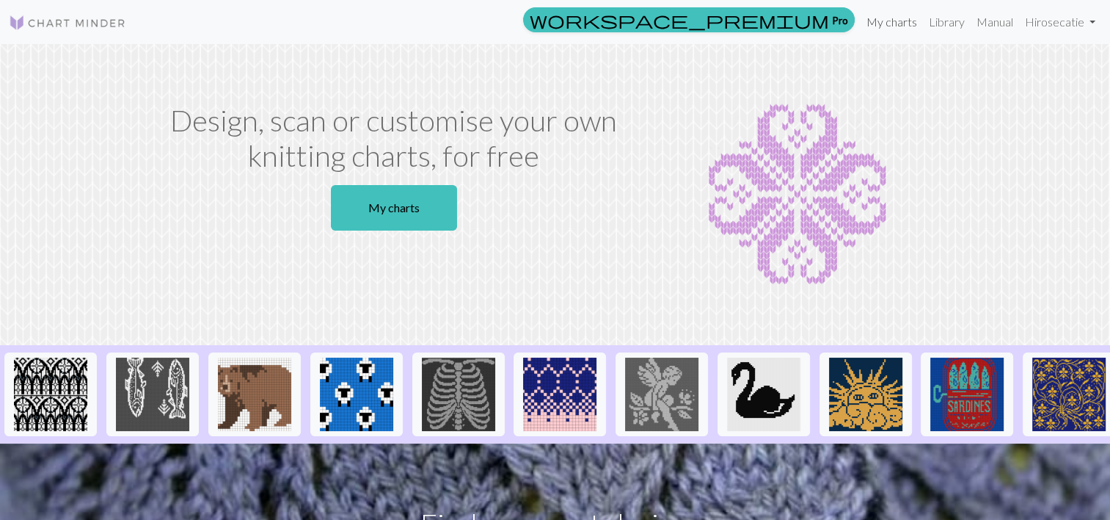
click at [890, 26] on link "My charts" at bounding box center [892, 21] width 62 height 29
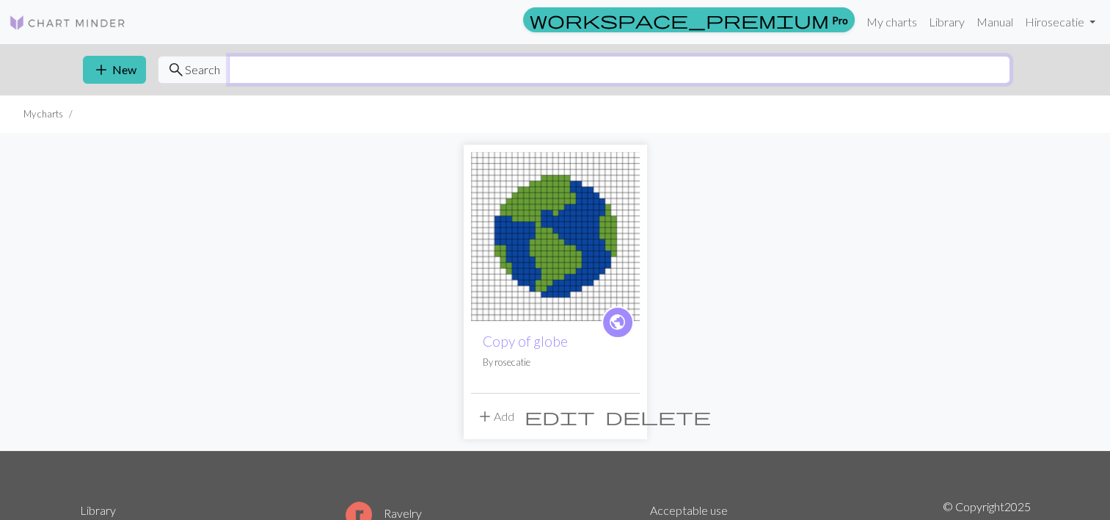
click at [291, 68] on input "text" at bounding box center [620, 70] width 782 height 28
click at [126, 62] on button "add New" at bounding box center [114, 70] width 63 height 28
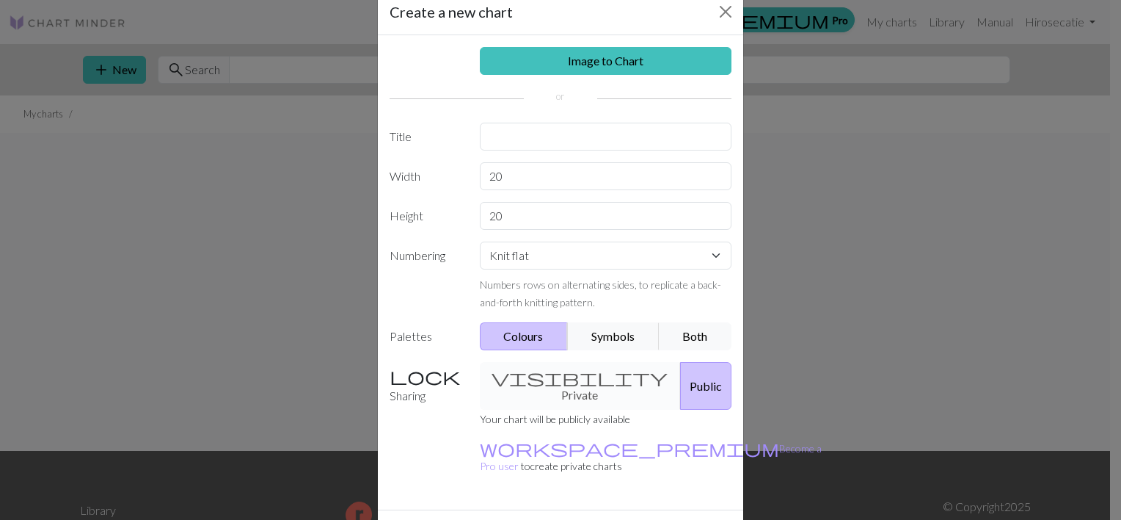
scroll to position [32, 0]
drag, startPoint x: 511, startPoint y: 176, endPoint x: 444, endPoint y: 172, distance: 66.9
click at [444, 172] on div "Width 20" at bounding box center [561, 176] width 360 height 28
type input "64"
drag, startPoint x: 520, startPoint y: 225, endPoint x: 484, endPoint y: 217, distance: 36.0
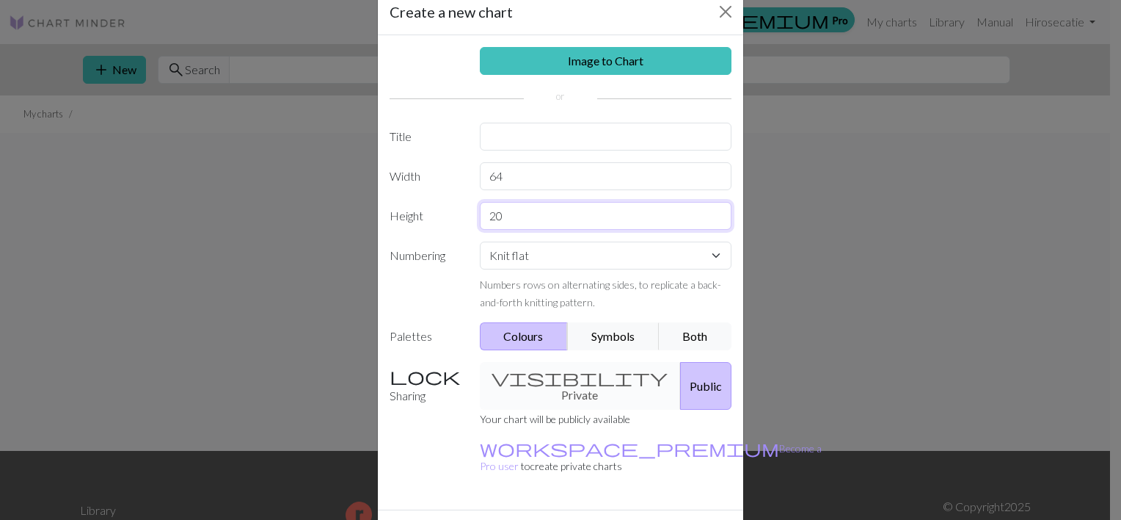
click at [484, 217] on input "20" at bounding box center [606, 216] width 252 height 28
type input "24"
click at [480, 141] on input "text" at bounding box center [606, 137] width 252 height 28
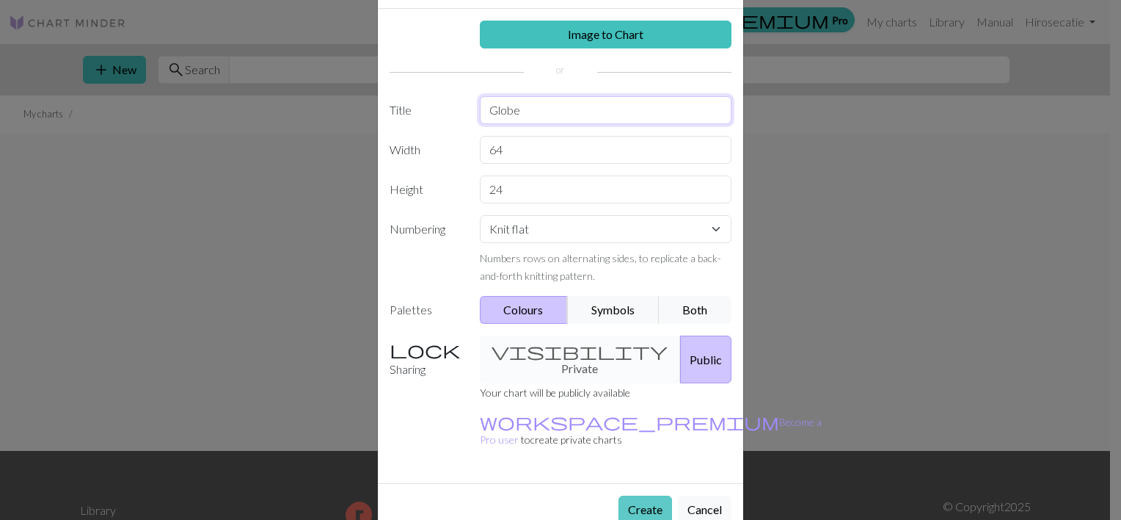
type input "Globe"
click at [636, 495] on button "Create" at bounding box center [646, 509] width 54 height 28
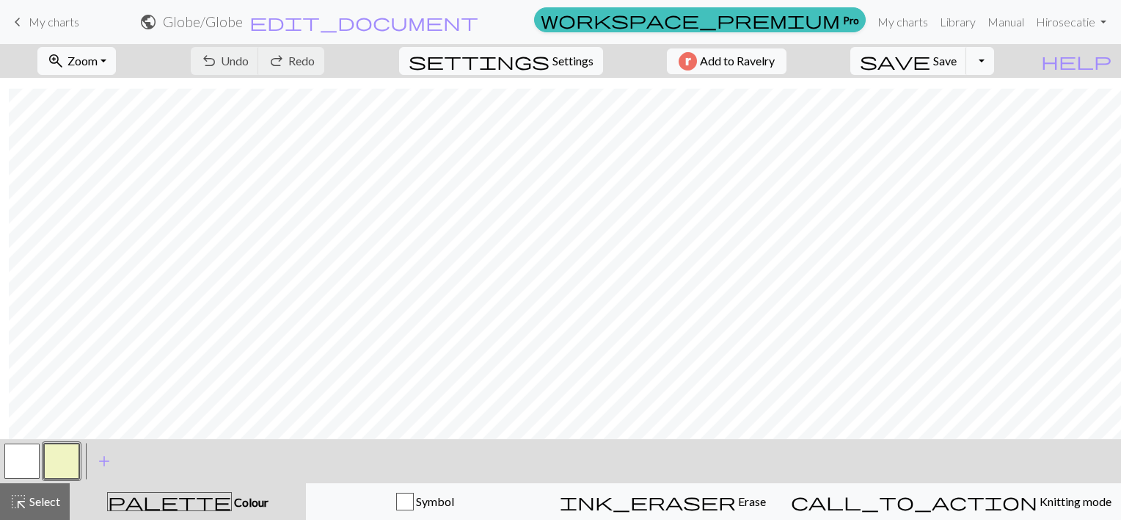
scroll to position [68, 38]
click at [97, 59] on span "Zoom" at bounding box center [83, 61] width 30 height 14
click at [120, 169] on button "50%" at bounding box center [96, 175] width 116 height 23
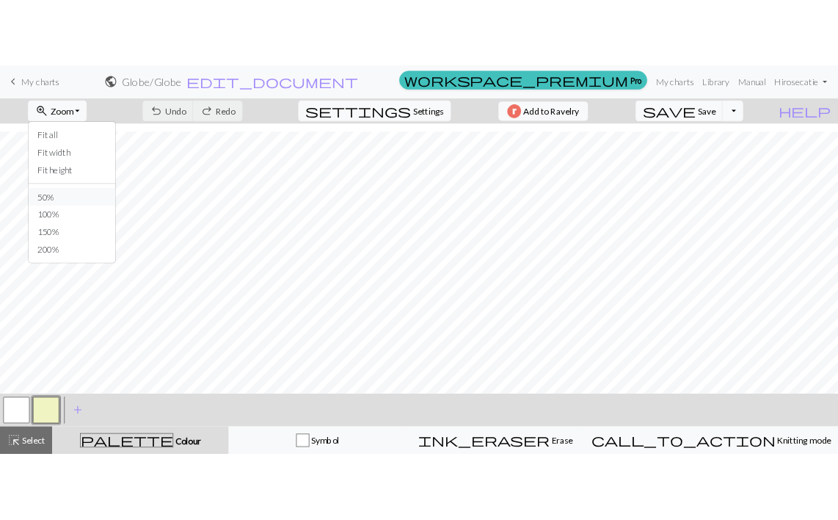
scroll to position [0, 0]
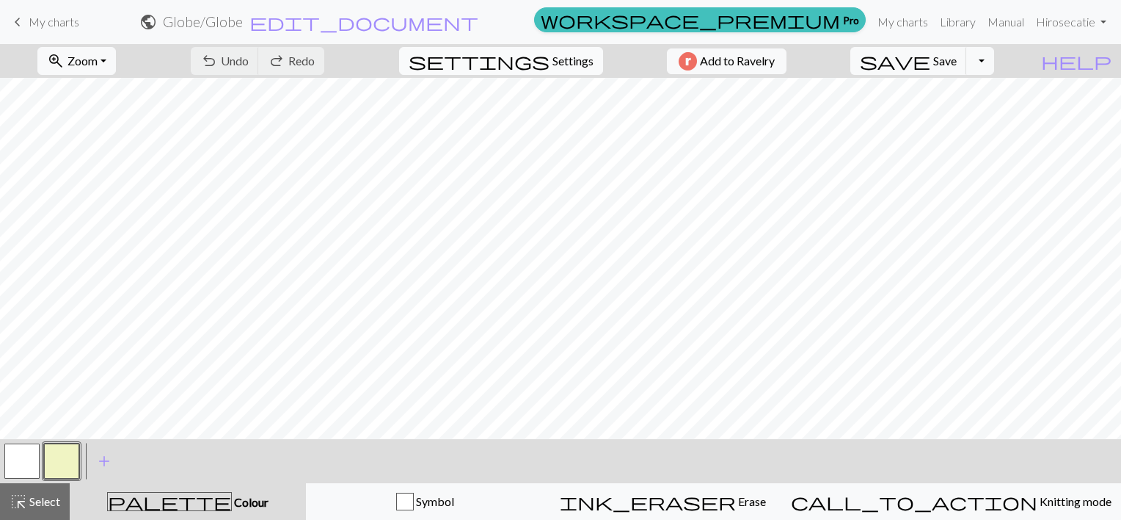
click at [533, 73] on button "settings Settings" at bounding box center [501, 61] width 204 height 28
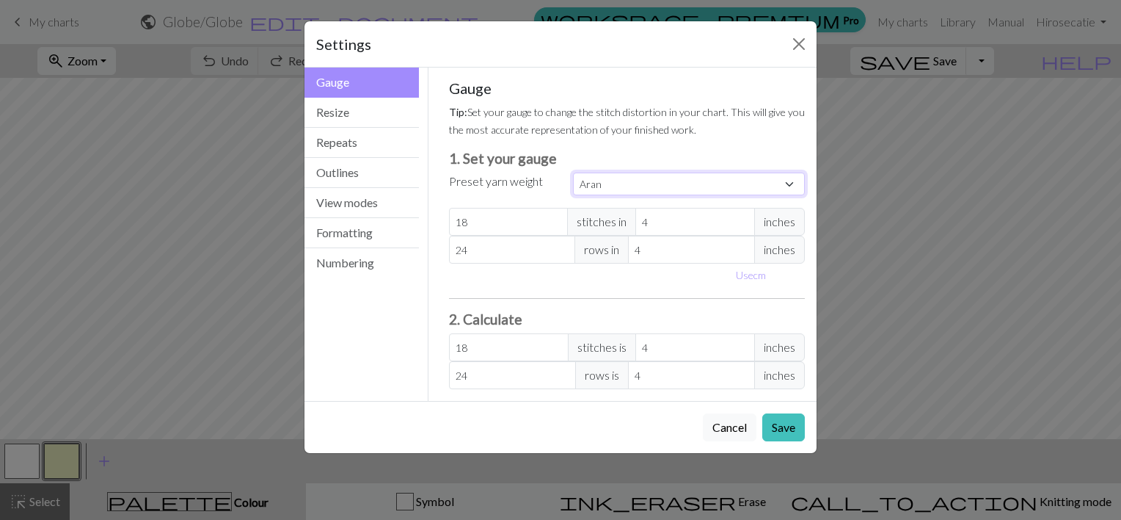
click at [623, 189] on select "Custom Square Lace Light Fingering Fingering Sport Double knit Worsted Aran Bul…" at bounding box center [689, 183] width 232 height 23
select select "bulky"
click at [573, 172] on select "Custom Square Lace Light Fingering Fingering Sport Double knit Worsted Aran Bul…" at bounding box center [689, 183] width 232 height 23
type input "14"
type input "19"
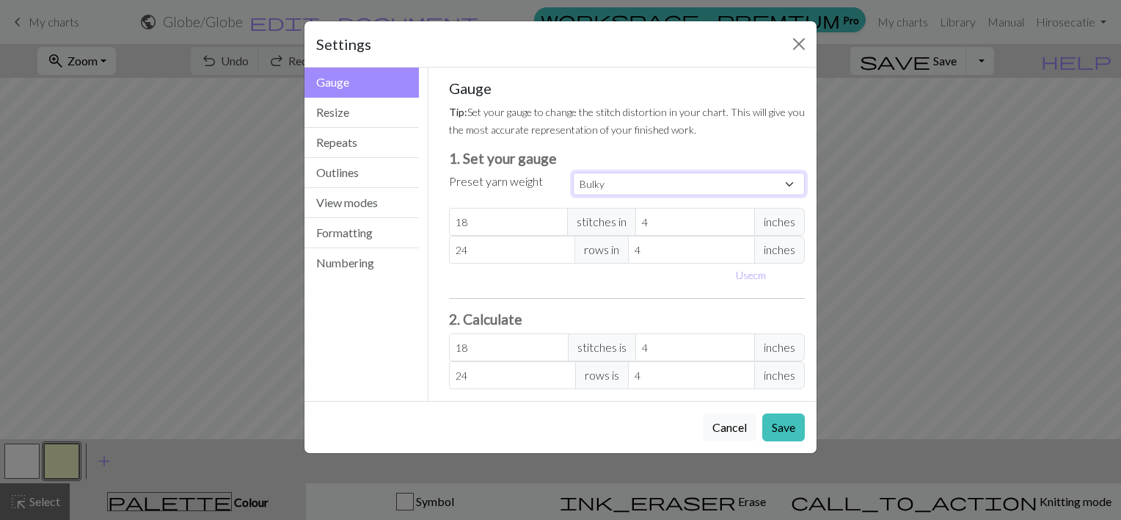
type input "14"
type input "19"
click at [327, 147] on button "Repeats" at bounding box center [362, 143] width 114 height 30
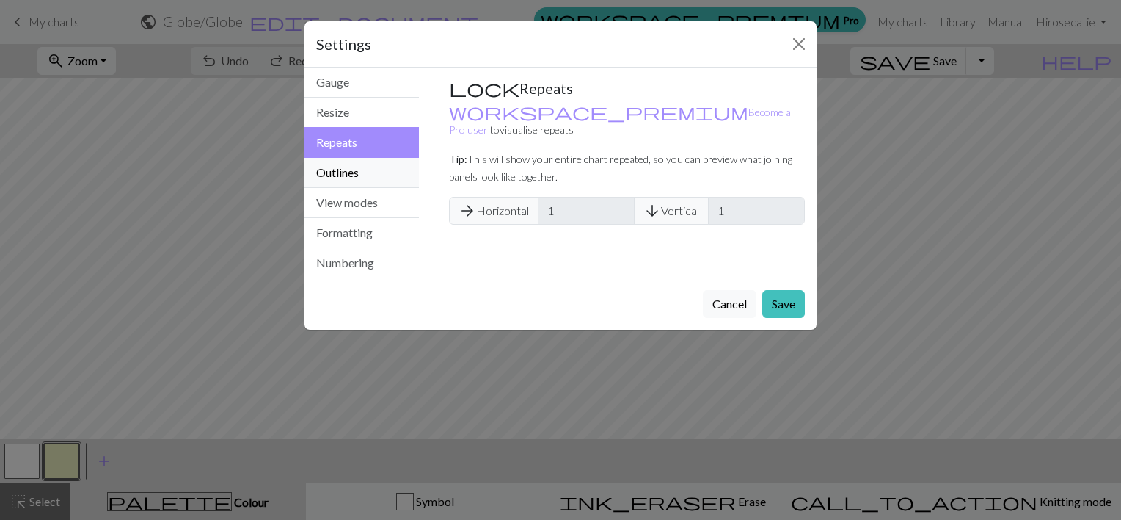
click at [343, 174] on button "Outlines" at bounding box center [362, 173] width 114 height 30
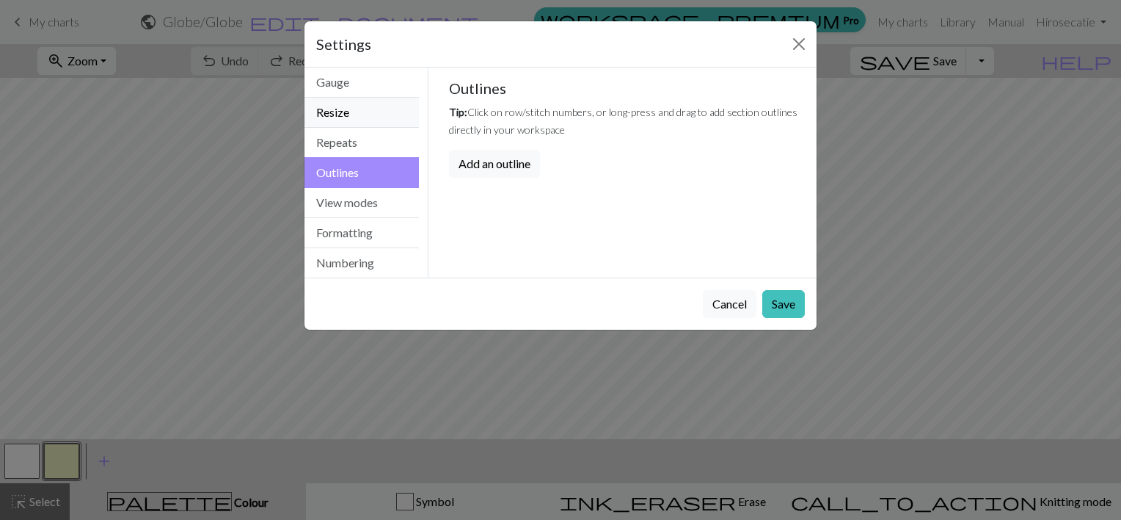
click at [332, 121] on button "Resize" at bounding box center [362, 113] width 114 height 30
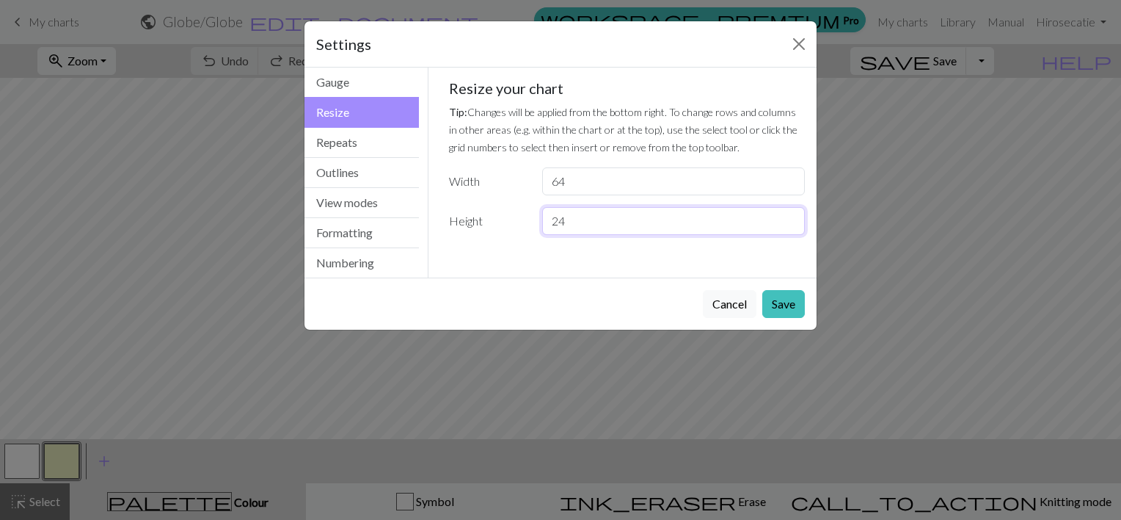
drag, startPoint x: 581, startPoint y: 217, endPoint x: 556, endPoint y: 219, distance: 25.1
click at [556, 219] on input "24" at bounding box center [673, 221] width 263 height 28
type input "25"
click at [782, 305] on button "Save" at bounding box center [784, 304] width 43 height 28
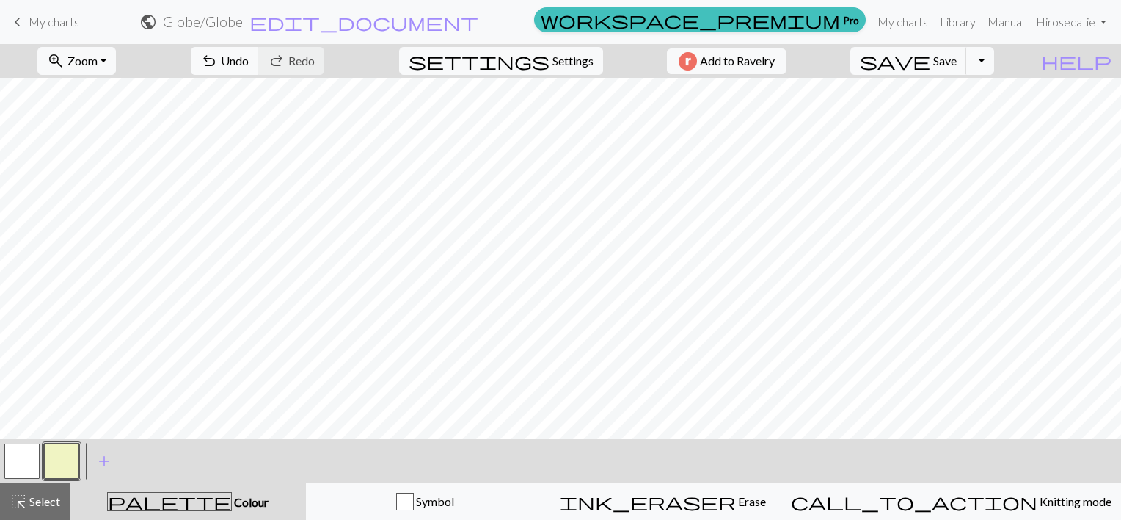
click at [23, 461] on button "button" at bounding box center [21, 460] width 35 height 35
click at [232, 499] on span "Colour" at bounding box center [250, 502] width 37 height 14
click at [232, 501] on span "Colour" at bounding box center [250, 502] width 37 height 14
click at [105, 454] on span "add" at bounding box center [104, 461] width 18 height 21
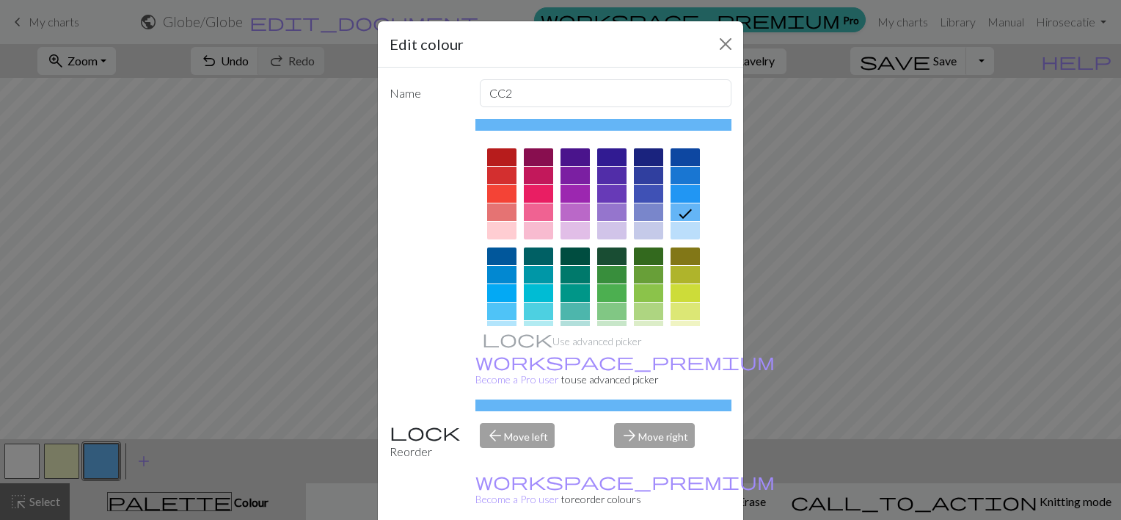
click at [671, 173] on div at bounding box center [685, 176] width 29 height 18
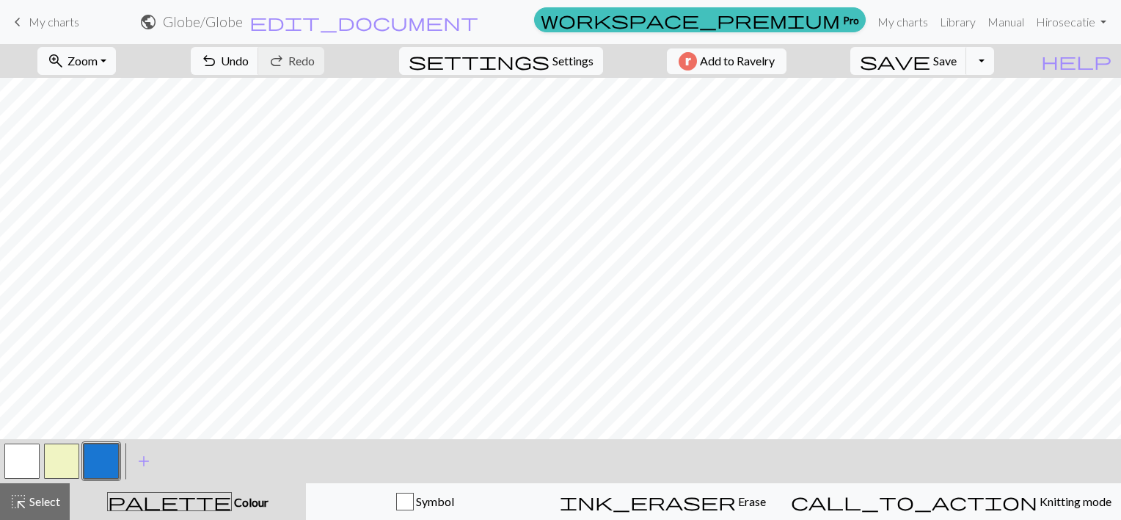
click at [27, 461] on button "button" at bounding box center [21, 460] width 35 height 35
click at [109, 457] on button "button" at bounding box center [101, 460] width 35 height 35
click at [23, 471] on button "button" at bounding box center [21, 460] width 35 height 35
click at [109, 458] on button "button" at bounding box center [101, 460] width 35 height 35
click at [23, 461] on button "button" at bounding box center [21, 460] width 35 height 35
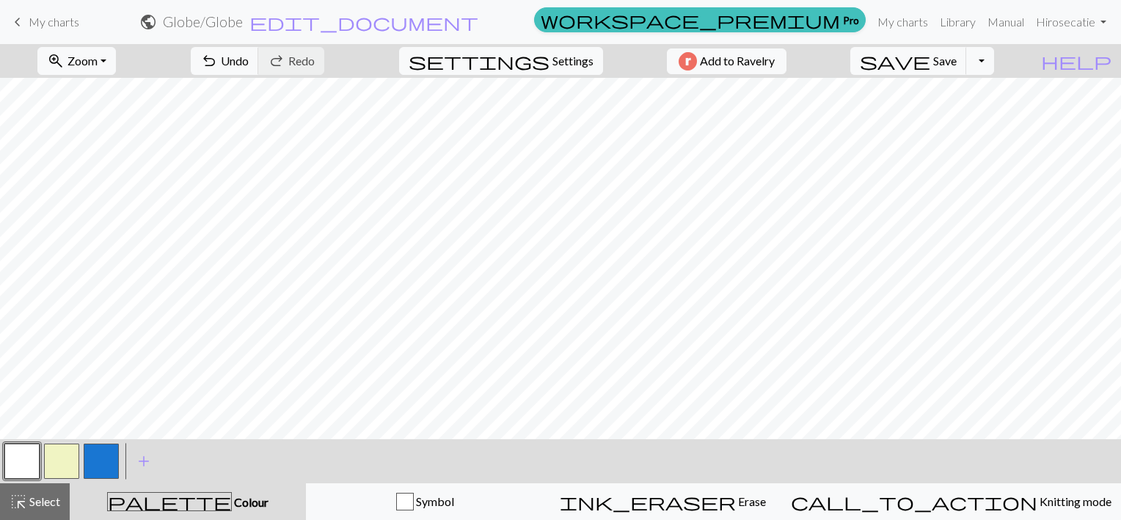
click at [102, 466] on button "button" at bounding box center [101, 460] width 35 height 35
click at [142, 461] on span "add" at bounding box center [144, 461] width 18 height 21
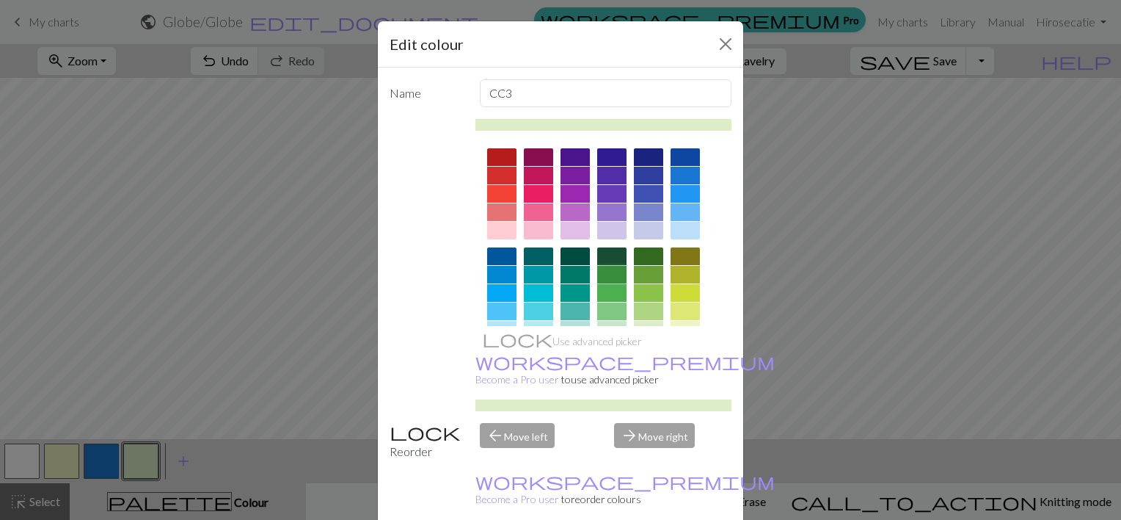
click at [608, 269] on div at bounding box center [611, 275] width 29 height 18
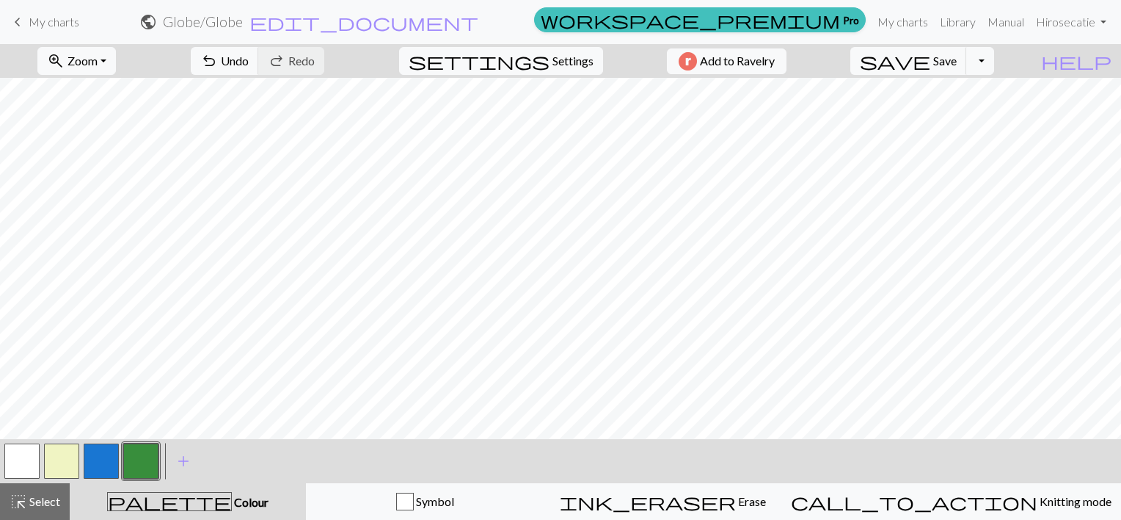
click at [108, 460] on button "button" at bounding box center [101, 460] width 35 height 35
click at [137, 461] on button "button" at bounding box center [140, 460] width 35 height 35
click at [102, 465] on button "button" at bounding box center [101, 460] width 35 height 35
click at [142, 467] on button "button" at bounding box center [140, 460] width 35 height 35
click at [155, 464] on button "button" at bounding box center [140, 460] width 35 height 35
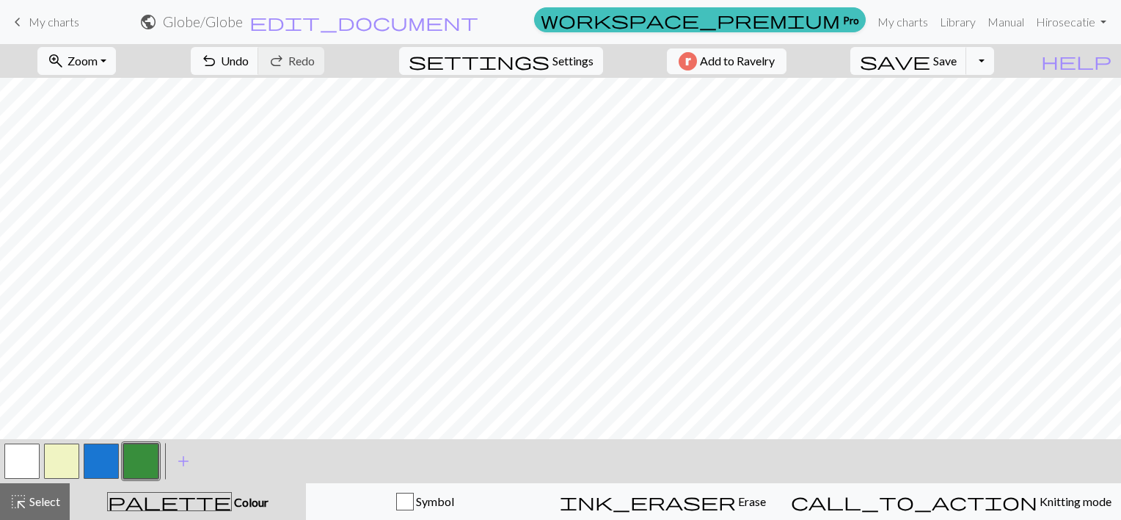
click at [21, 469] on button "button" at bounding box center [21, 460] width 35 height 35
click at [135, 459] on button "button" at bounding box center [140, 460] width 35 height 35
click at [21, 458] on button "button" at bounding box center [21, 460] width 35 height 35
click at [134, 455] on button "button" at bounding box center [140, 460] width 35 height 35
click at [157, 448] on button "button" at bounding box center [140, 460] width 35 height 35
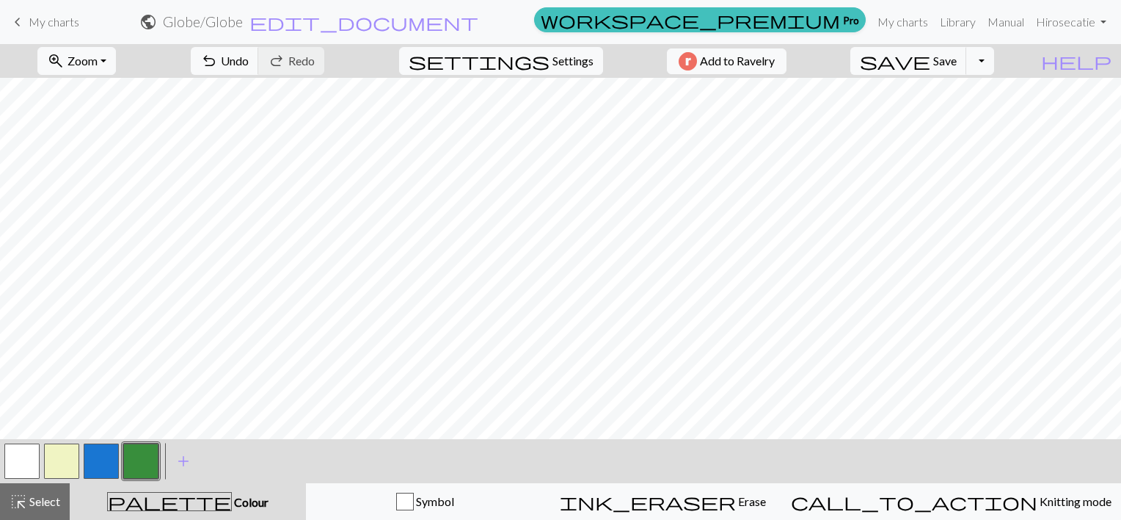
click at [12, 463] on button "button" at bounding box center [21, 460] width 35 height 35
click at [150, 464] on button "button" at bounding box center [140, 460] width 35 height 35
click at [18, 463] on button "button" at bounding box center [21, 460] width 35 height 35
click at [141, 454] on button "button" at bounding box center [140, 460] width 35 height 35
click at [20, 464] on button "button" at bounding box center [21, 460] width 35 height 35
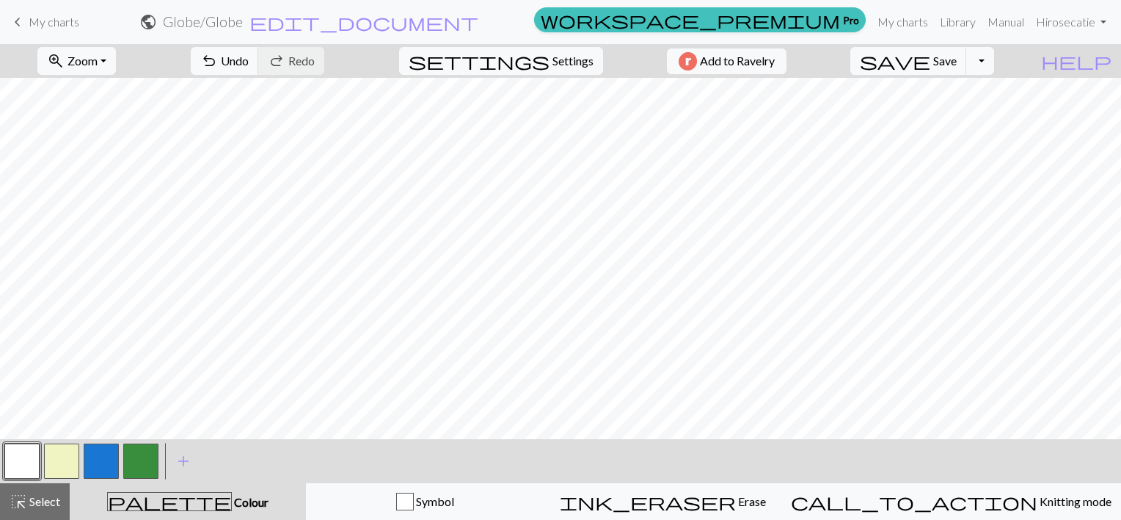
click at [117, 458] on button "button" at bounding box center [101, 460] width 35 height 35
click at [141, 463] on button "button" at bounding box center [140, 460] width 35 height 35
click at [22, 451] on button "button" at bounding box center [21, 460] width 35 height 35
click at [134, 468] on button "button" at bounding box center [140, 460] width 35 height 35
click at [99, 464] on button "button" at bounding box center [101, 460] width 35 height 35
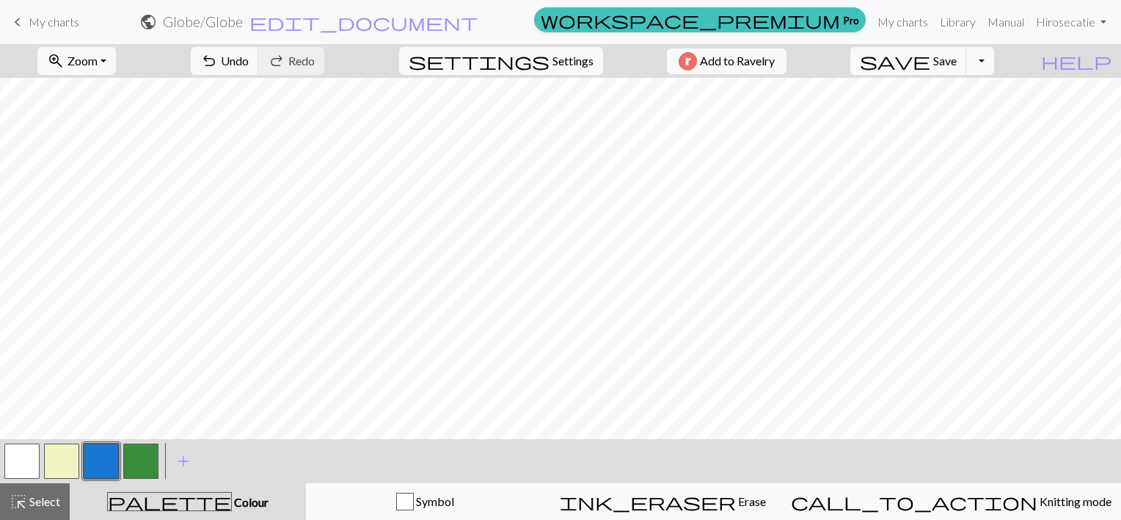
click at [145, 458] on button "button" at bounding box center [140, 460] width 35 height 35
click at [27, 456] on button "button" at bounding box center [21, 460] width 35 height 35
click at [131, 459] on button "button" at bounding box center [140, 460] width 35 height 35
click at [109, 465] on button "button" at bounding box center [101, 460] width 35 height 35
click at [38, 456] on button "button" at bounding box center [21, 460] width 35 height 35
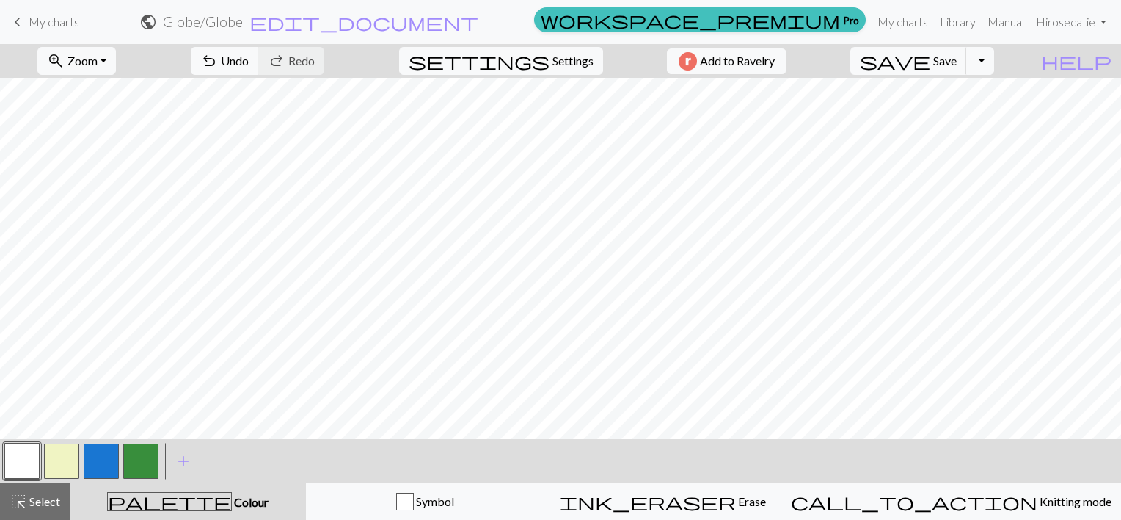
click at [100, 459] on button "button" at bounding box center [101, 460] width 35 height 35
click at [139, 451] on button "button" at bounding box center [140, 460] width 35 height 35
click at [10, 464] on button "button" at bounding box center [21, 460] width 35 height 35
click at [135, 461] on button "button" at bounding box center [140, 460] width 35 height 35
click at [5, 461] on button "button" at bounding box center [21, 460] width 35 height 35
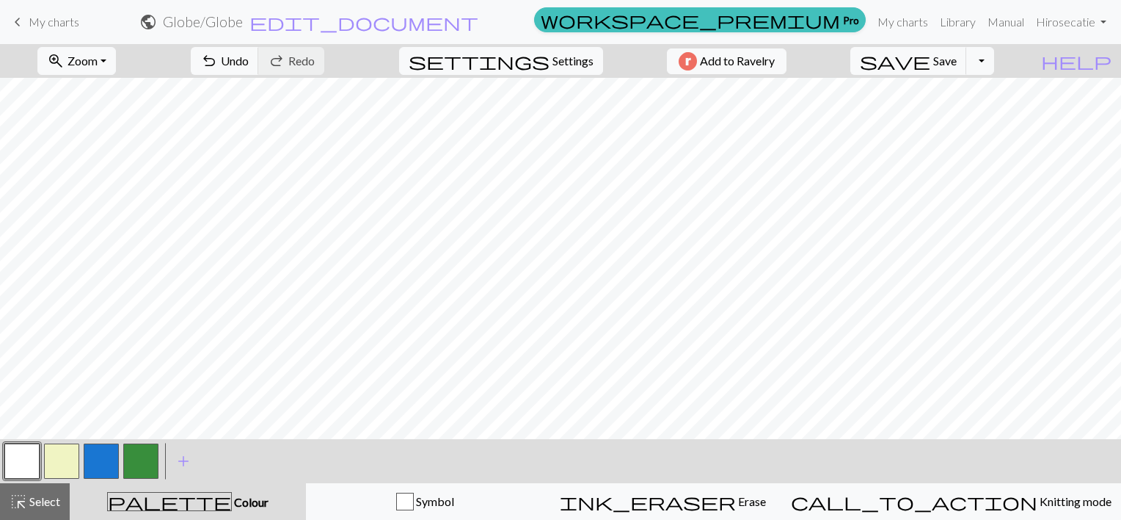
click at [94, 464] on button "button" at bounding box center [101, 460] width 35 height 35
click at [18, 464] on button "button" at bounding box center [21, 460] width 35 height 35
click at [137, 446] on button "button" at bounding box center [140, 460] width 35 height 35
click at [103, 446] on button "button" at bounding box center [101, 460] width 35 height 35
click at [15, 468] on button "button" at bounding box center [21, 460] width 35 height 35
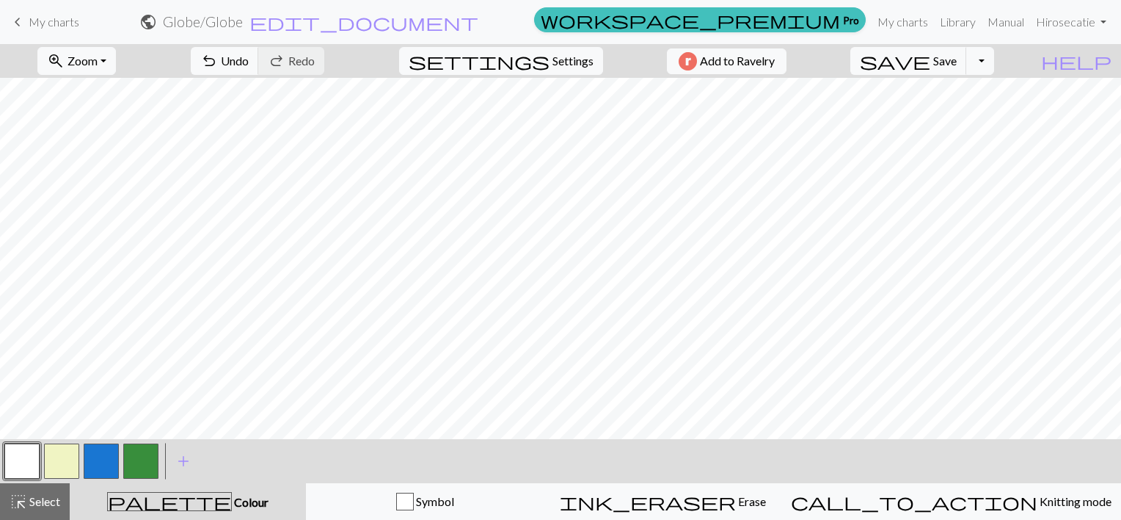
click at [101, 456] on button "button" at bounding box center [101, 460] width 35 height 35
click at [31, 468] on button "button" at bounding box center [21, 460] width 35 height 35
click at [144, 459] on button "button" at bounding box center [140, 460] width 35 height 35
click at [957, 62] on span "Save" at bounding box center [945, 61] width 23 height 14
click at [994, 59] on button "Toggle Dropdown" at bounding box center [981, 61] width 28 height 28
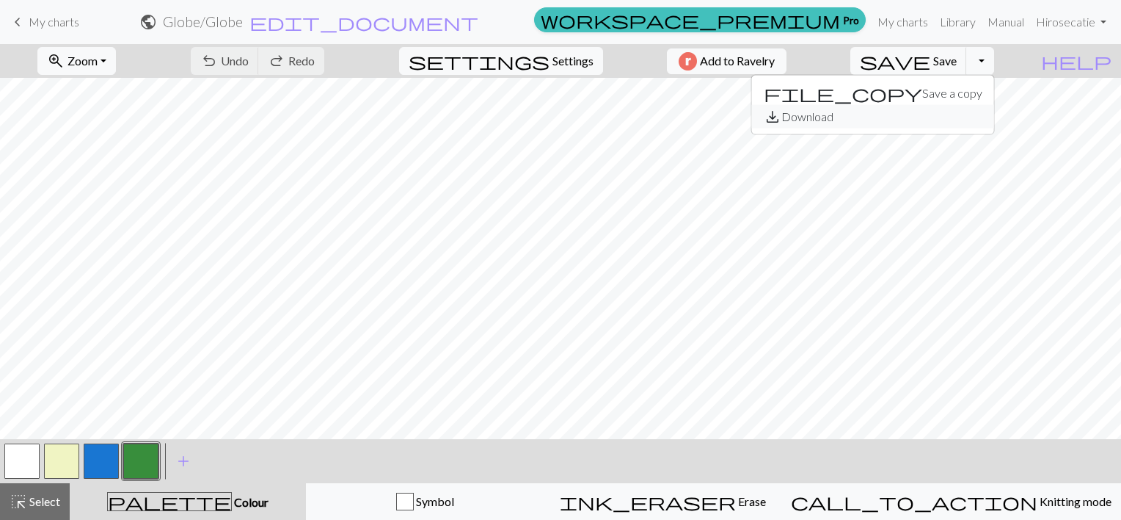
click at [978, 114] on button "save_alt Download" at bounding box center [873, 116] width 242 height 23
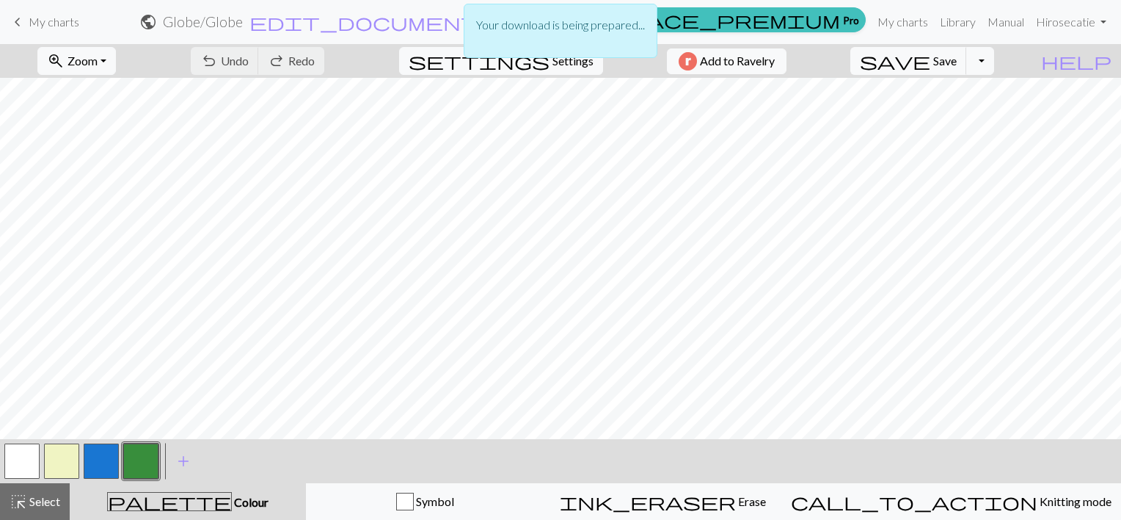
click at [536, 74] on div "settings Settings" at bounding box center [501, 61] width 226 height 34
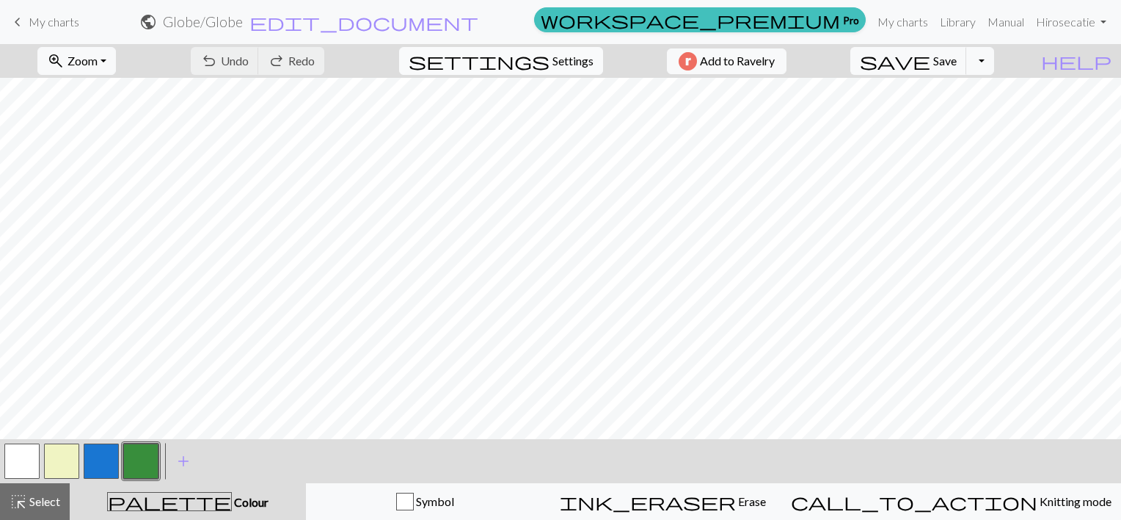
click at [539, 71] on button "settings Settings" at bounding box center [501, 61] width 204 height 28
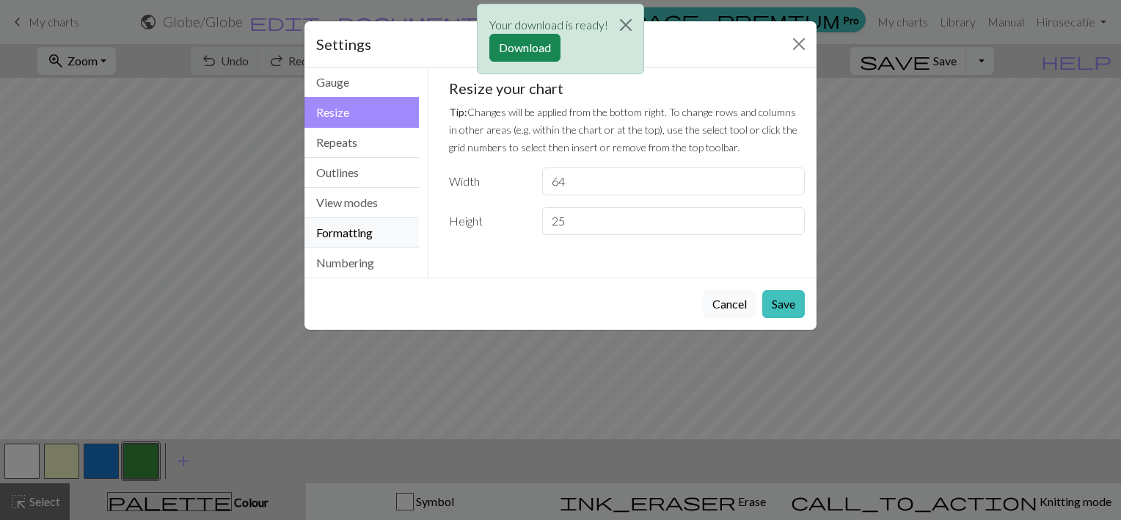
click at [362, 228] on button "Formatting" at bounding box center [362, 233] width 114 height 30
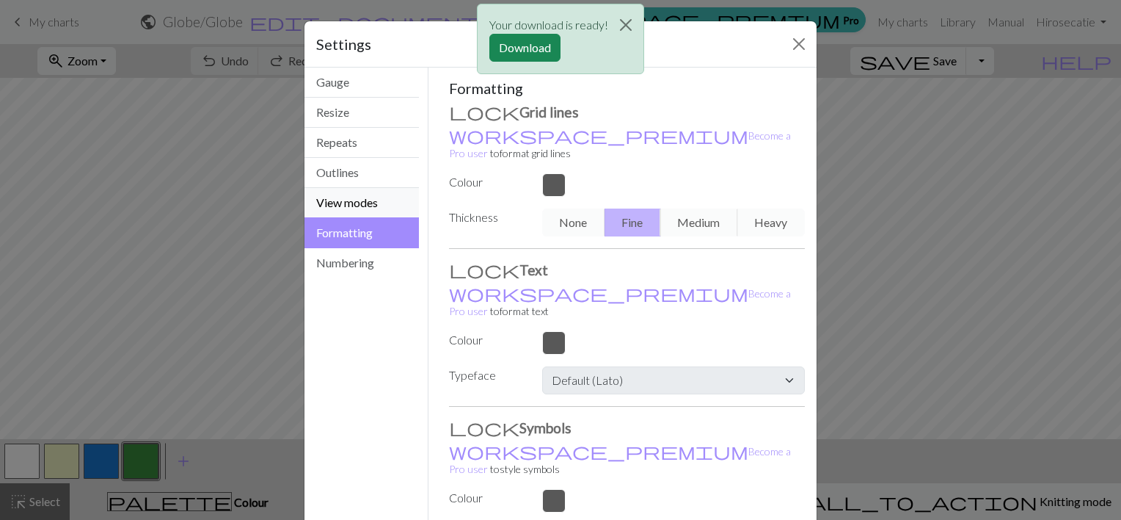
click at [382, 205] on button "View modes" at bounding box center [362, 203] width 114 height 30
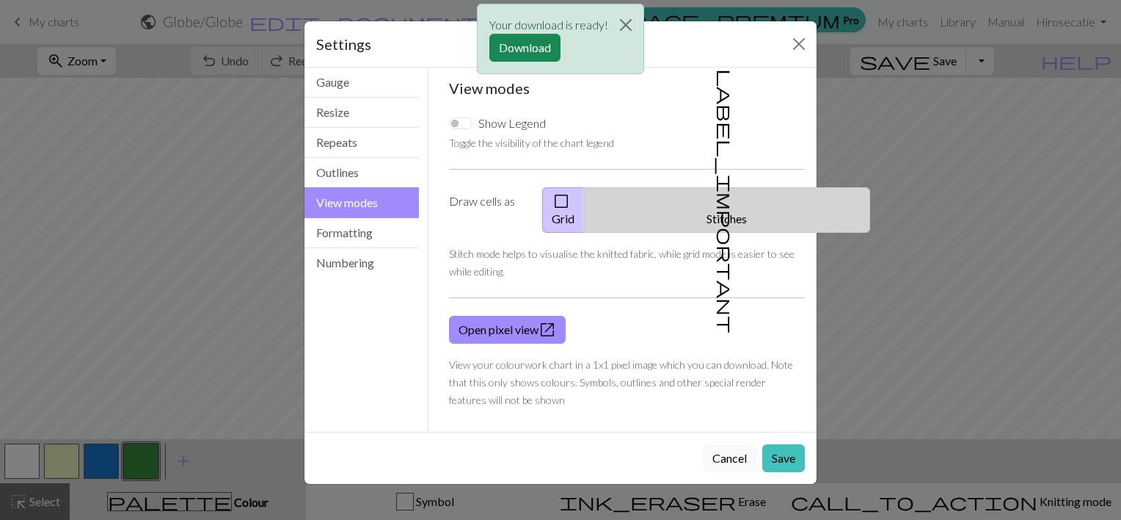
click at [672, 205] on button "label_important Stitches" at bounding box center [727, 210] width 286 height 46
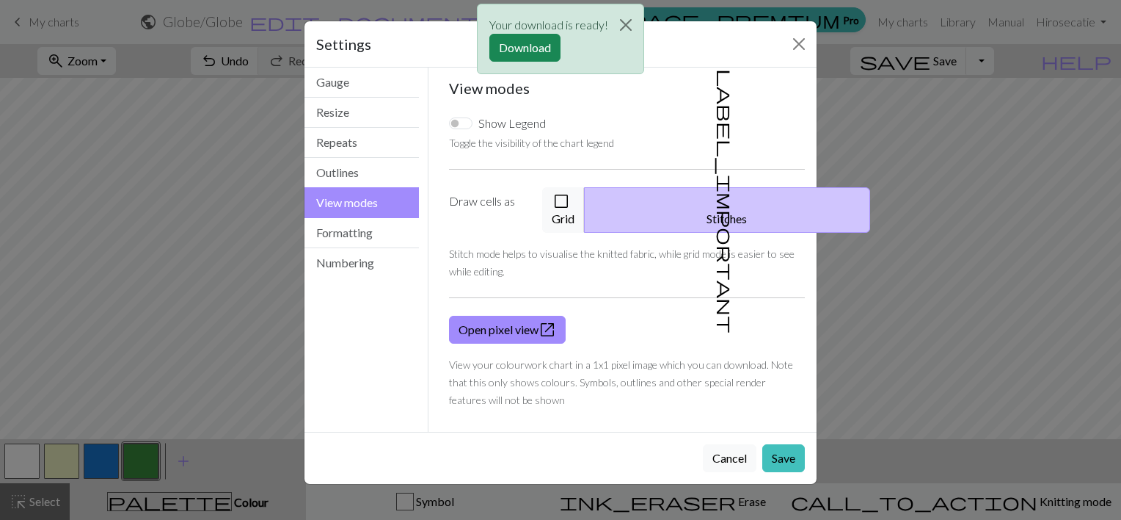
click at [800, 52] on div "Your download is ready! Download" at bounding box center [560, 43] width 1121 height 86
click at [799, 41] on div "Your download is ready! Download" at bounding box center [560, 43] width 1121 height 86
click at [791, 38] on div "Your download is ready! Download" at bounding box center [560, 43] width 1121 height 86
click at [793, 38] on div "Your download is ready! Download" at bounding box center [560, 43] width 1121 height 86
click at [785, 444] on button "Save" at bounding box center [784, 458] width 43 height 28
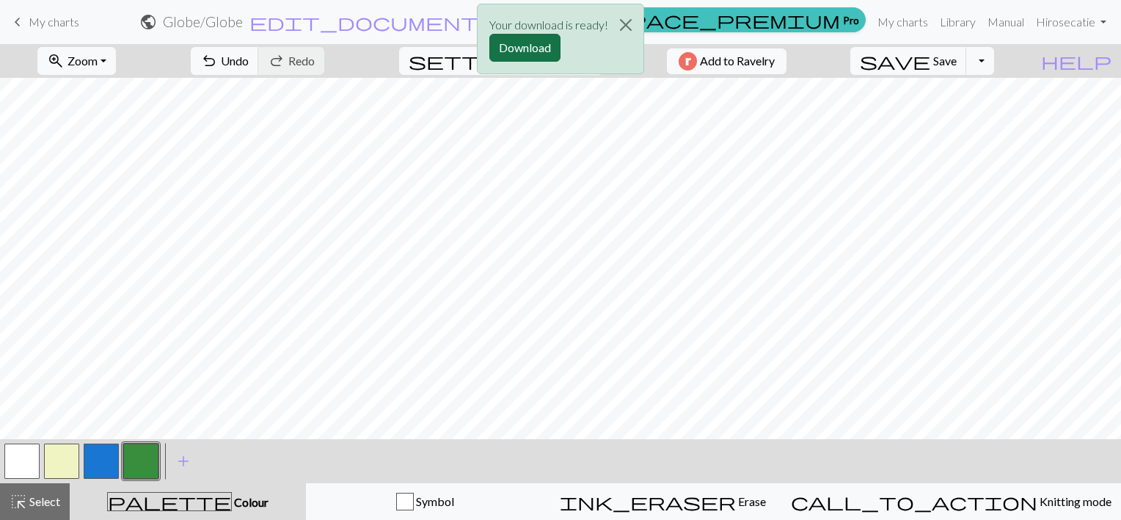
click at [542, 49] on button "Download" at bounding box center [525, 48] width 71 height 28
